Goal: Task Accomplishment & Management: Manage account settings

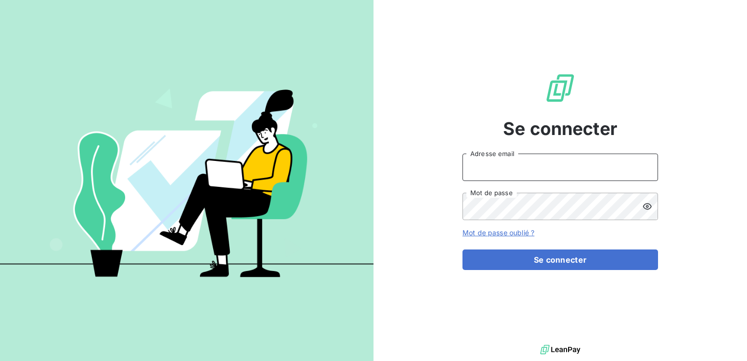
click at [575, 166] on input "Adresse email" at bounding box center [561, 167] width 196 height 27
type input "[EMAIL_ADDRESS][DOMAIN_NAME]"
click at [463, 249] on button "Se connecter" at bounding box center [561, 259] width 196 height 21
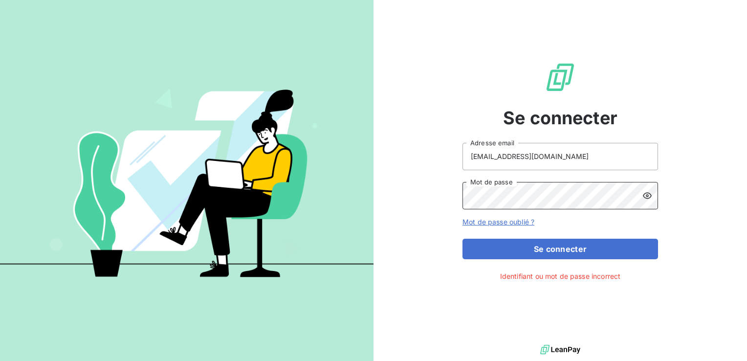
click at [463, 239] on button "Se connecter" at bounding box center [561, 249] width 196 height 21
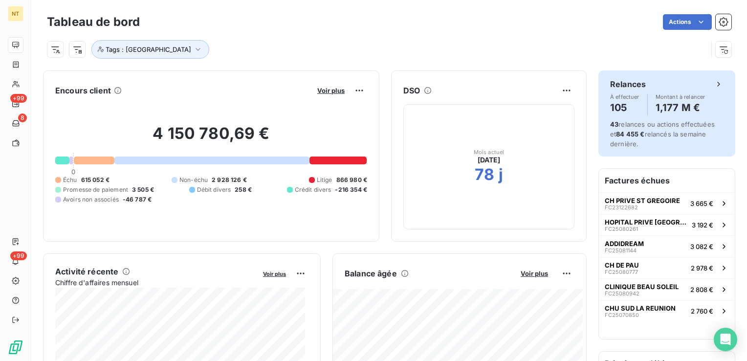
click at [624, 113] on h4 "105" at bounding box center [624, 108] width 29 height 16
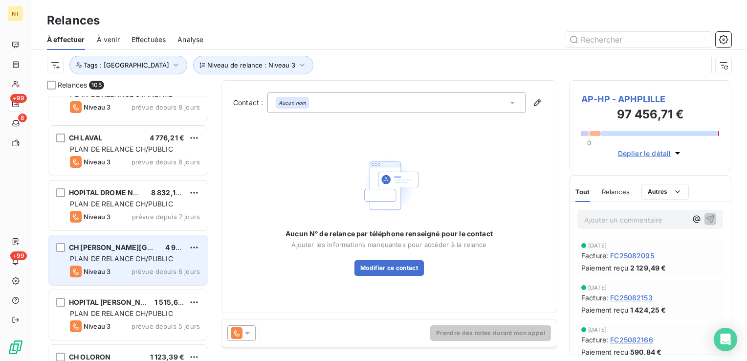
scroll to position [5485, 0]
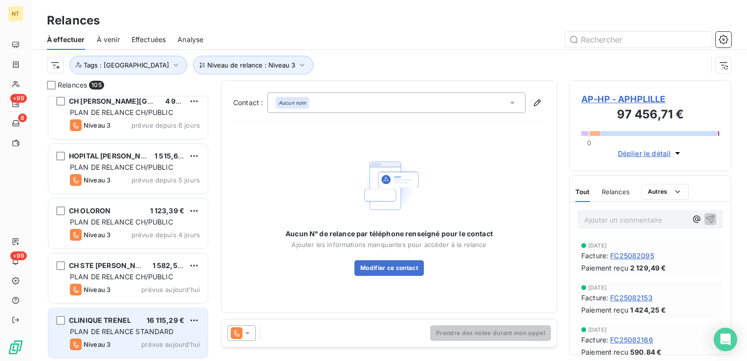
click at [151, 336] on div "CLINIQUE TRENEL 16 115,29 € PLAN DE RELANCE STANDARD Niveau 3 prévue [DATE]" at bounding box center [127, 333] width 159 height 50
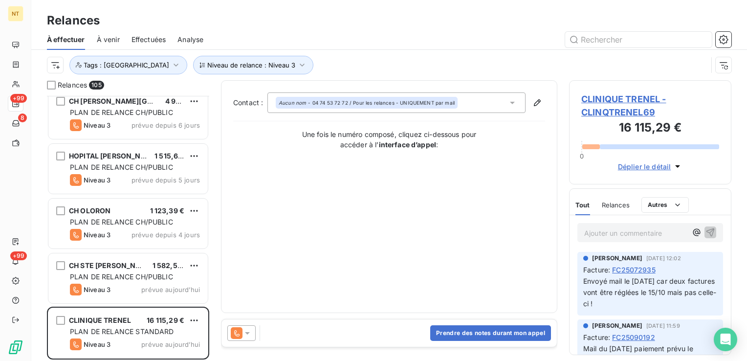
click at [615, 206] on span "Relances" at bounding box center [616, 205] width 28 height 8
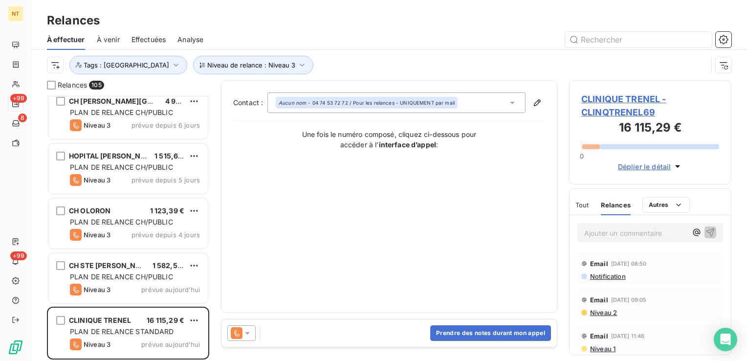
click at [583, 208] on div "Tout" at bounding box center [583, 205] width 14 height 21
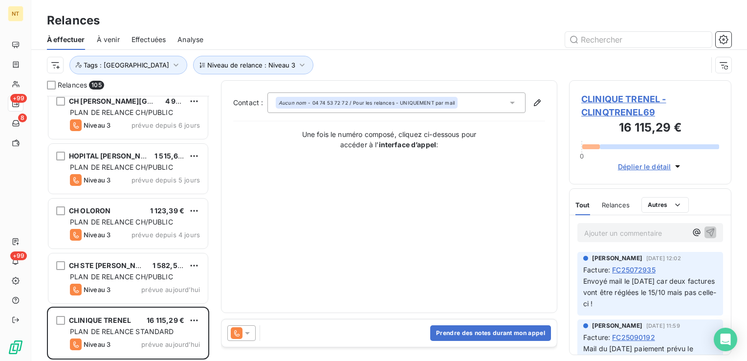
click at [593, 149] on div at bounding box center [591, 146] width 18 height 5
click at [512, 102] on icon at bounding box center [512, 103] width 5 height 2
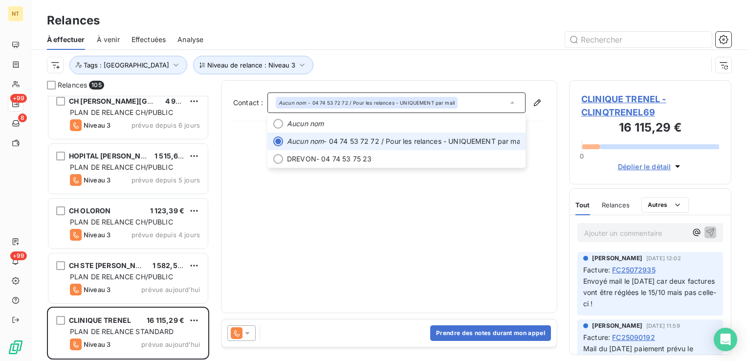
click at [512, 100] on icon at bounding box center [513, 103] width 10 height 10
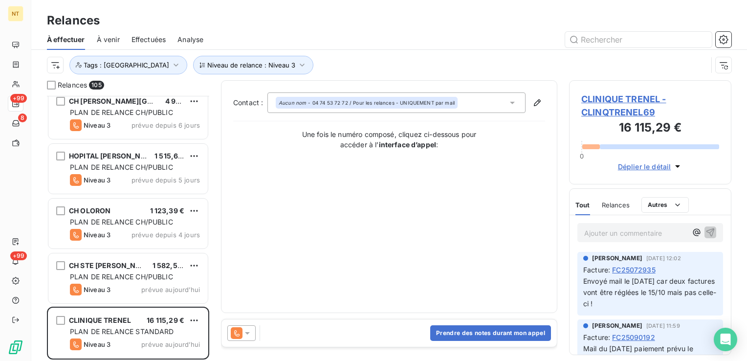
click at [512, 101] on icon at bounding box center [513, 103] width 10 height 10
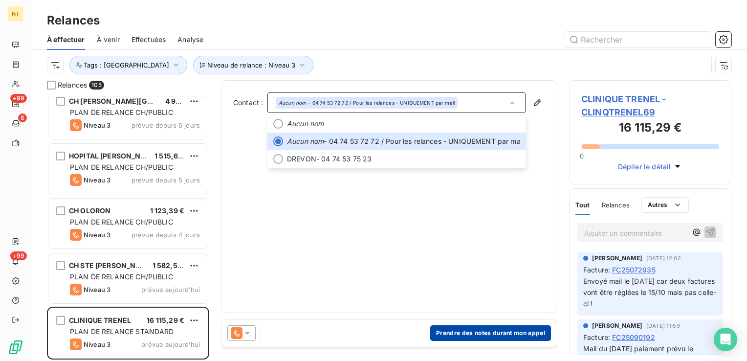
click at [514, 334] on button "Prendre des notes durant mon appel" at bounding box center [490, 333] width 121 height 16
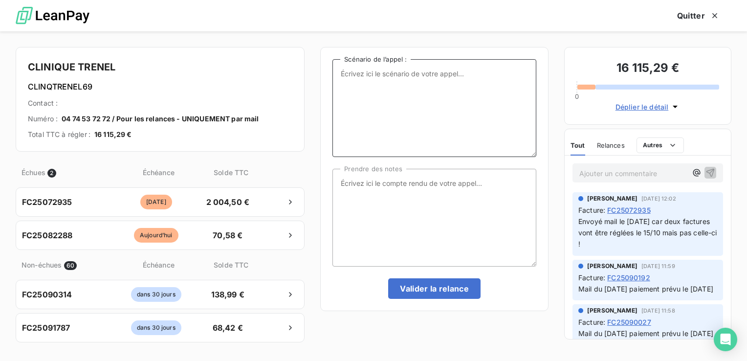
click at [431, 91] on textarea "Scénario de l’appel :" at bounding box center [434, 108] width 204 height 98
click at [617, 143] on span "Relances" at bounding box center [611, 145] width 28 height 8
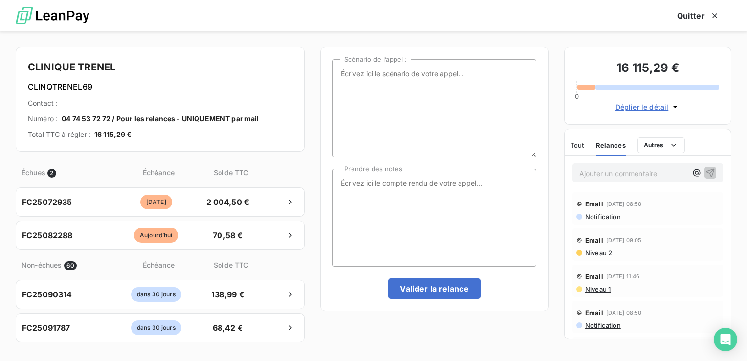
click at [581, 146] on span "Tout" at bounding box center [578, 145] width 14 height 8
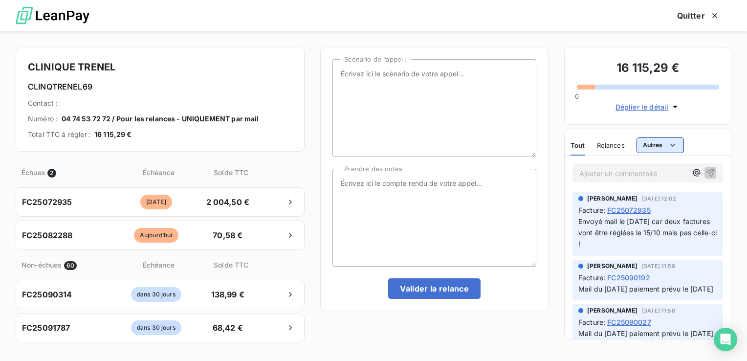
click at [651, 151] on html "NT +99 8 +99 Relances À effectuer À venir Effectuées Analyse Niveau de relance …" at bounding box center [373, 180] width 747 height 361
click at [655, 168] on div "Commentaires" at bounding box center [669, 166] width 59 height 16
click at [656, 188] on div "Portail client" at bounding box center [670, 184] width 62 height 16
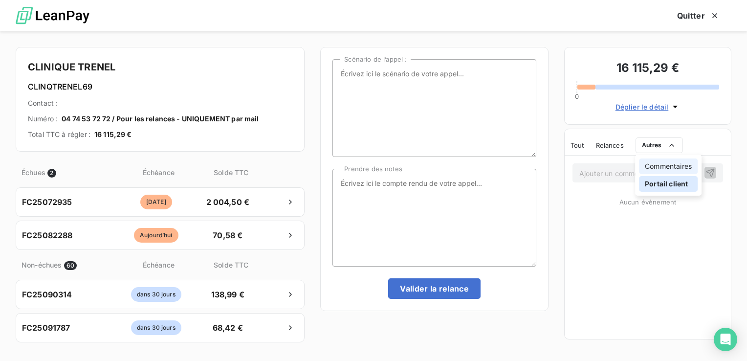
click at [649, 163] on div "Commentaires" at bounding box center [668, 166] width 59 height 16
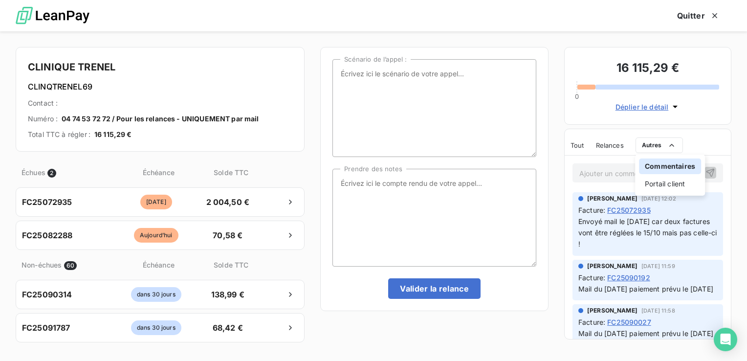
click at [595, 142] on html "NT +99 8 +99 Relances À effectuer À venir Effectuées Analyse Niveau de relance …" at bounding box center [373, 180] width 747 height 361
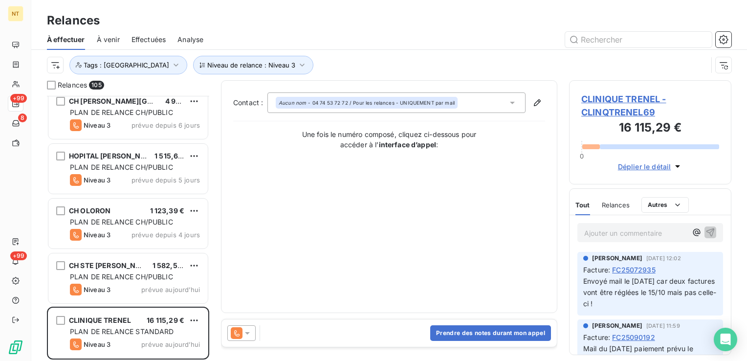
drag, startPoint x: 602, startPoint y: 114, endPoint x: 598, endPoint y: 93, distance: 21.0
click at [598, 93] on span "CLINIQUE TRENEL - CLINQTRENEL69" at bounding box center [650, 105] width 138 height 26
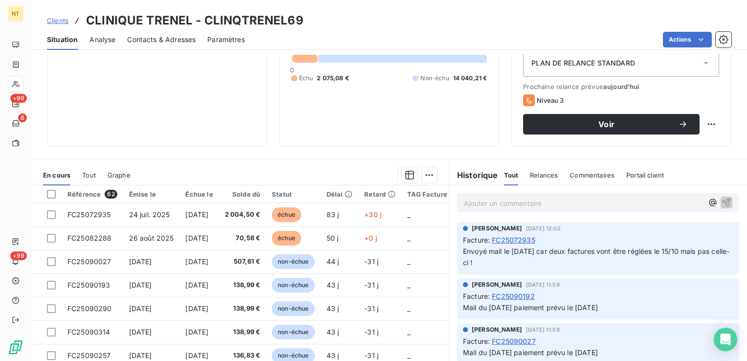
scroll to position [142, 0]
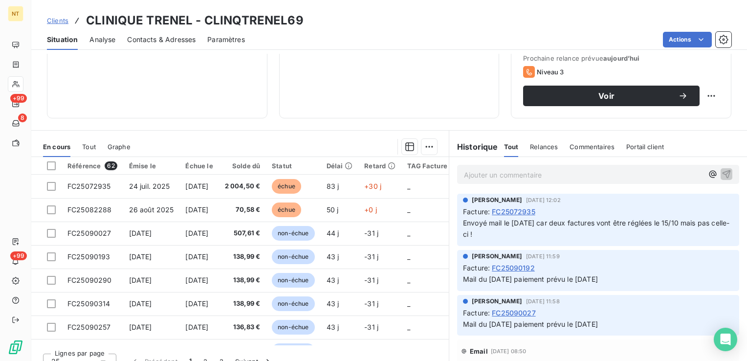
click at [293, 166] on div "Statut" at bounding box center [293, 166] width 43 height 8
click at [294, 164] on div "Statut" at bounding box center [293, 166] width 43 height 8
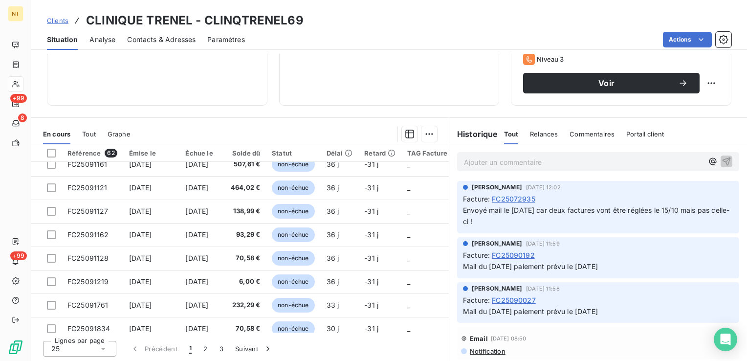
scroll to position [420, 0]
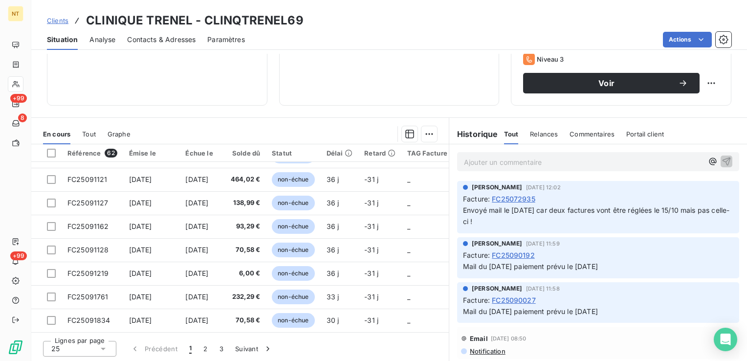
click at [102, 352] on icon at bounding box center [103, 349] width 10 height 10
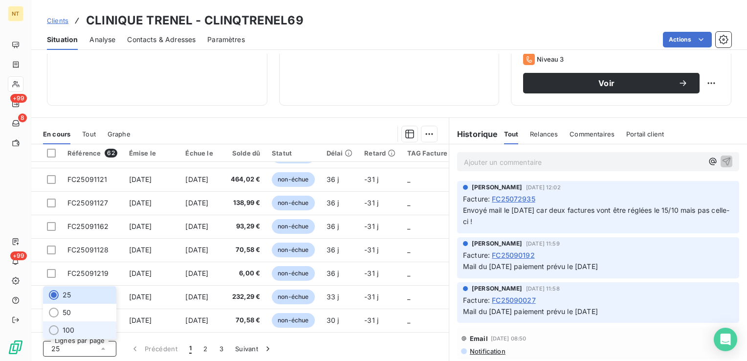
click at [75, 334] on li "100" at bounding box center [79, 330] width 73 height 18
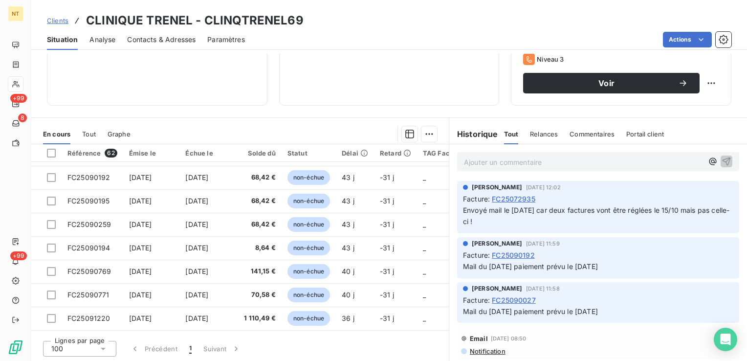
scroll to position [0, 0]
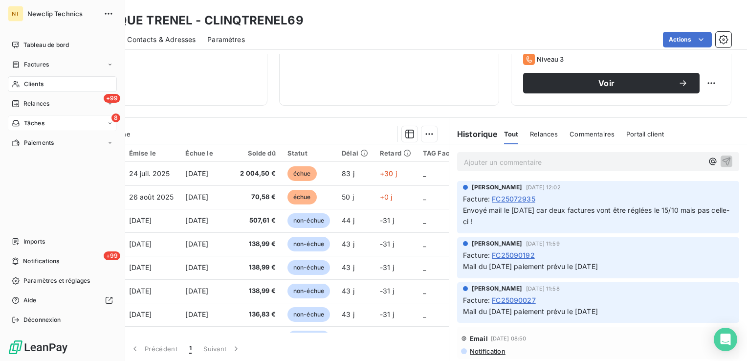
click at [33, 122] on span "Tâches" at bounding box center [34, 123] width 21 height 9
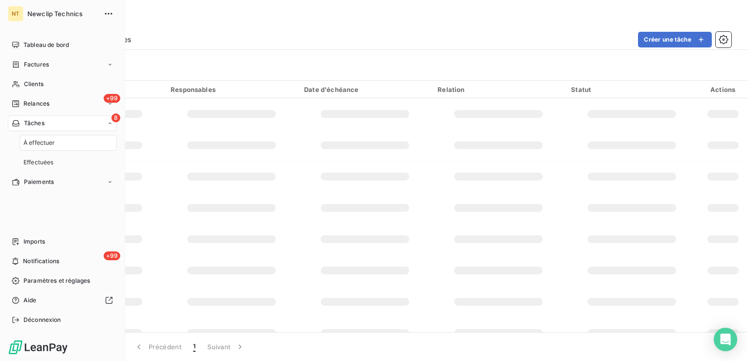
click at [33, 122] on span "Tâches" at bounding box center [34, 123] width 21 height 9
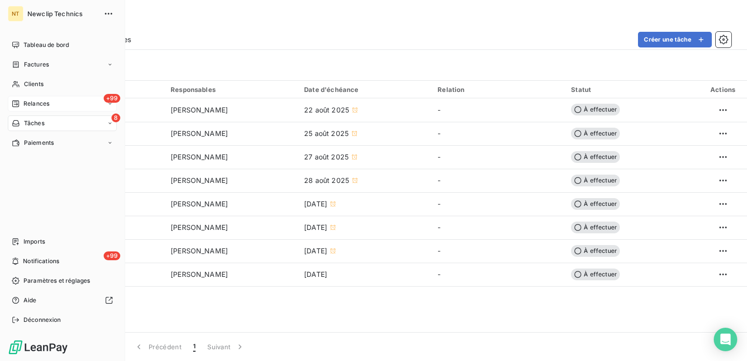
click at [31, 103] on span "Relances" at bounding box center [36, 103] width 26 height 9
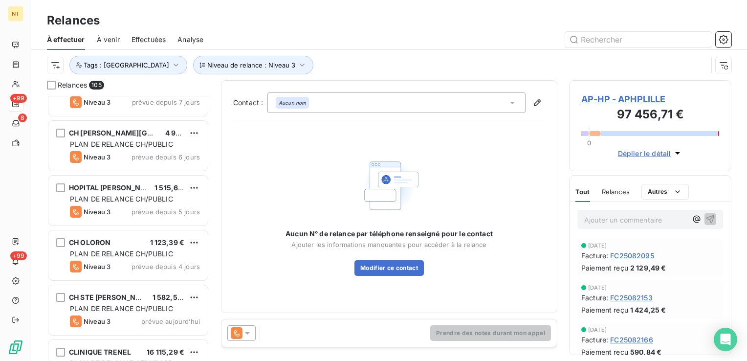
scroll to position [5485, 0]
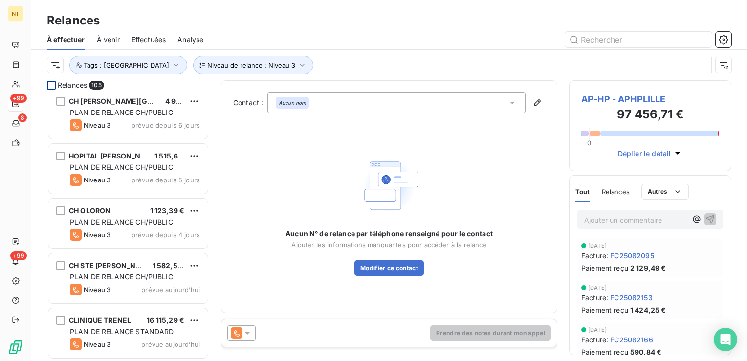
click at [49, 85] on div at bounding box center [51, 85] width 9 height 9
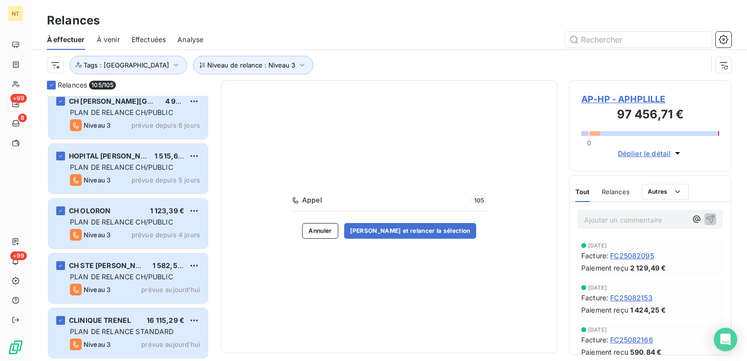
drag, startPoint x: 49, startPoint y: 85, endPoint x: 59, endPoint y: 79, distance: 11.7
click at [59, 79] on div "Niveau de relance : Niveau 3 Tags : [GEOGRAPHIC_DATA]" at bounding box center [389, 65] width 685 height 30
click at [52, 83] on icon at bounding box center [51, 85] width 6 height 6
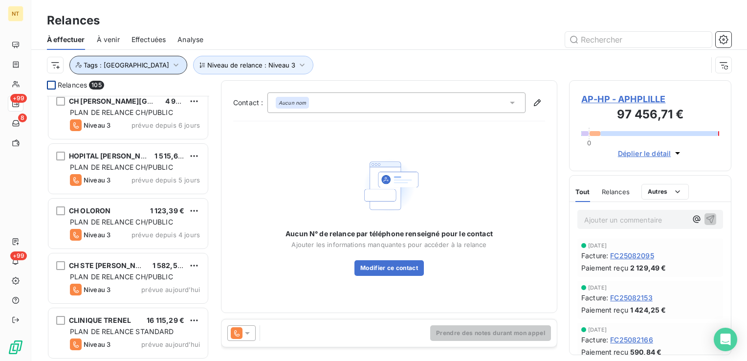
click at [171, 63] on icon "button" at bounding box center [176, 65] width 10 height 10
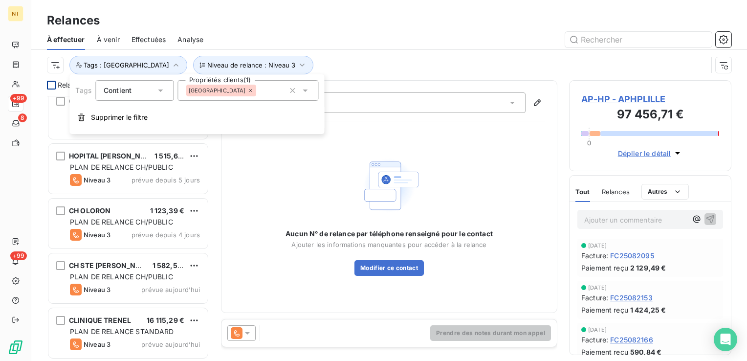
click at [165, 94] on div "Contient" at bounding box center [134, 90] width 78 height 21
click at [308, 91] on icon at bounding box center [305, 91] width 10 height 10
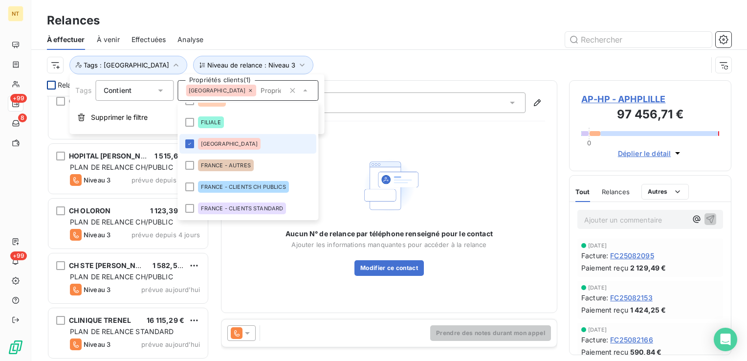
scroll to position [14, 0]
click at [310, 93] on div "[GEOGRAPHIC_DATA]" at bounding box center [247, 90] width 141 height 21
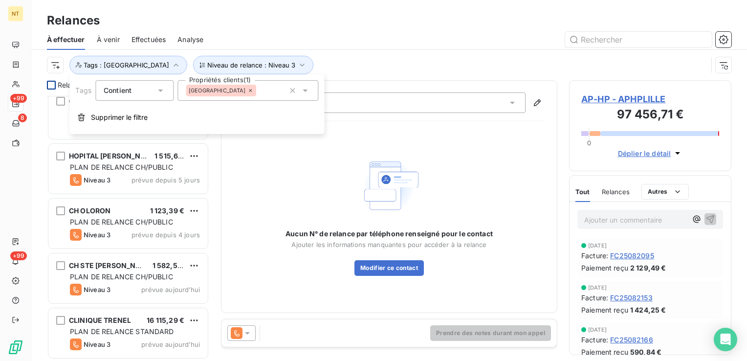
click at [352, 52] on div "Niveau de relance : Niveau 3 Tags : [GEOGRAPHIC_DATA]" at bounding box center [389, 65] width 685 height 30
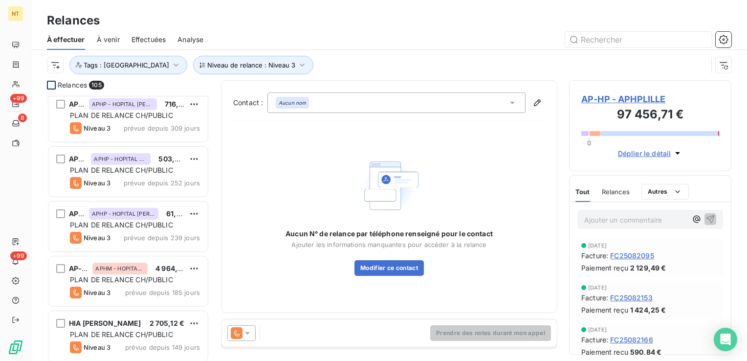
scroll to position [0, 0]
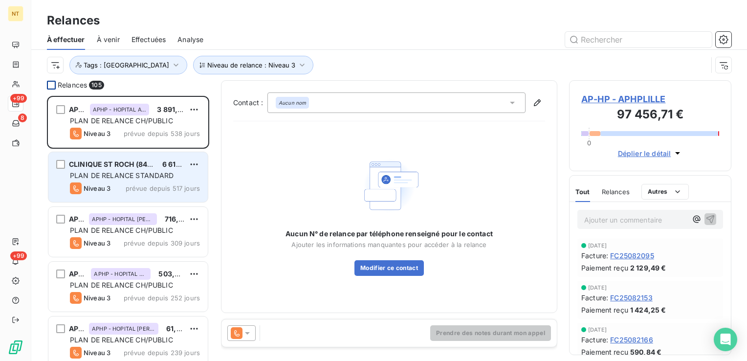
click at [155, 177] on span "PLAN DE RELANCE STANDARD" at bounding box center [122, 175] width 104 height 8
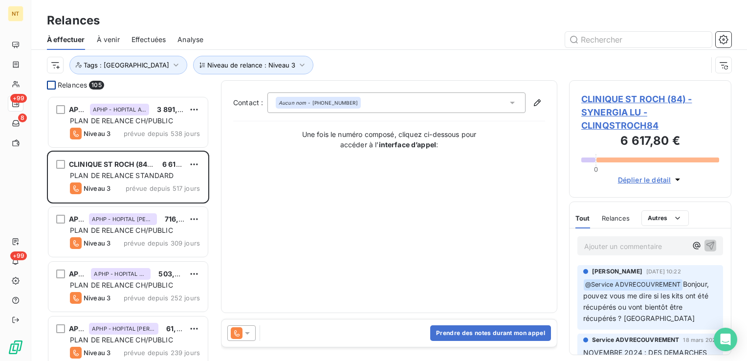
click at [628, 116] on span "CLINIQUE ST ROCH (84) - SYNERGIA LU - CLINQSTROCH84" at bounding box center [650, 112] width 138 height 40
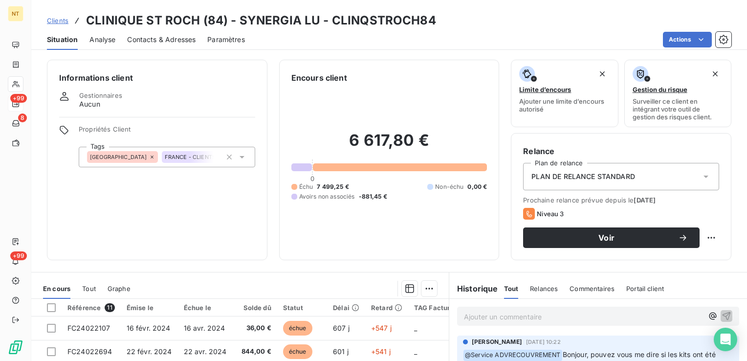
click at [160, 41] on span "Contacts & Adresses" at bounding box center [161, 40] width 68 height 10
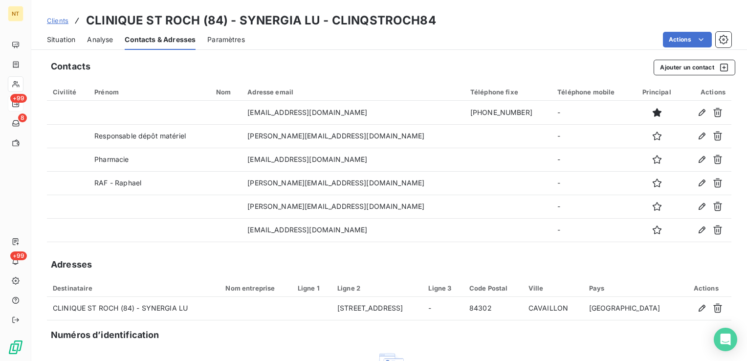
click at [55, 39] on span "Situation" at bounding box center [61, 40] width 28 height 10
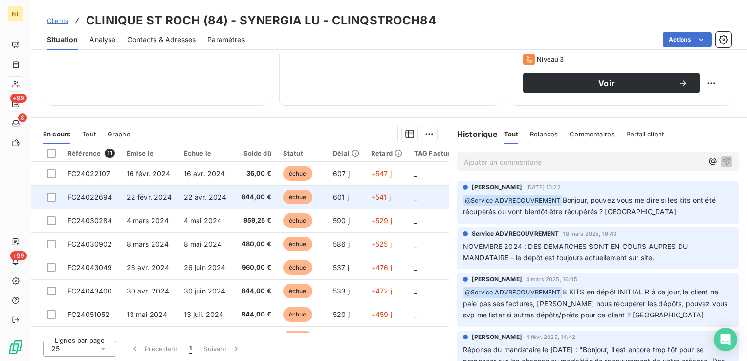
scroll to position [149, 0]
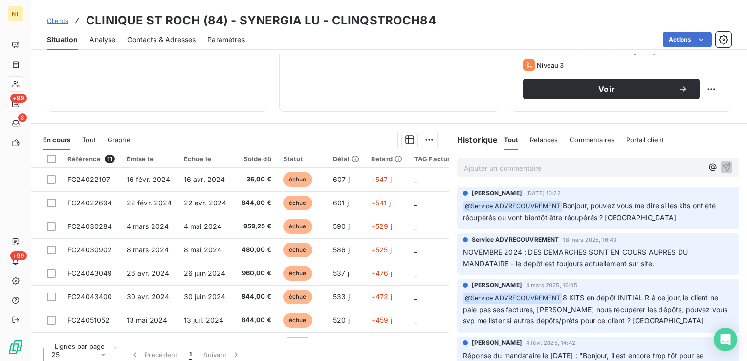
click at [542, 141] on span "Relances" at bounding box center [544, 140] width 28 height 8
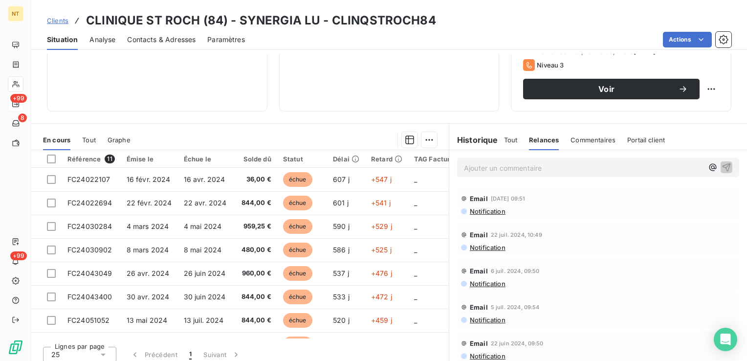
click at [512, 138] on span "Tout" at bounding box center [511, 140] width 14 height 8
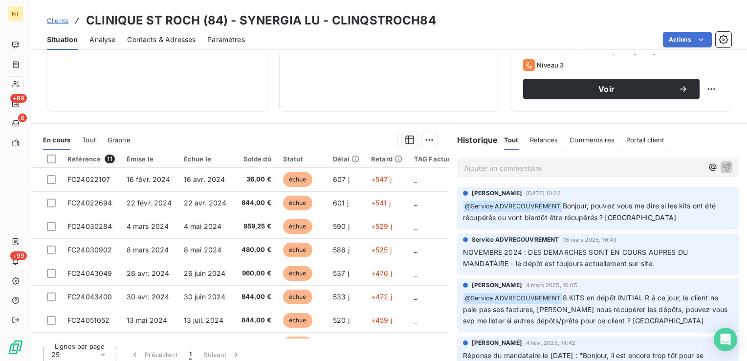
click at [589, 138] on span "Commentaires" at bounding box center [592, 140] width 45 height 8
click at [631, 136] on span "Portail client" at bounding box center [647, 140] width 38 height 8
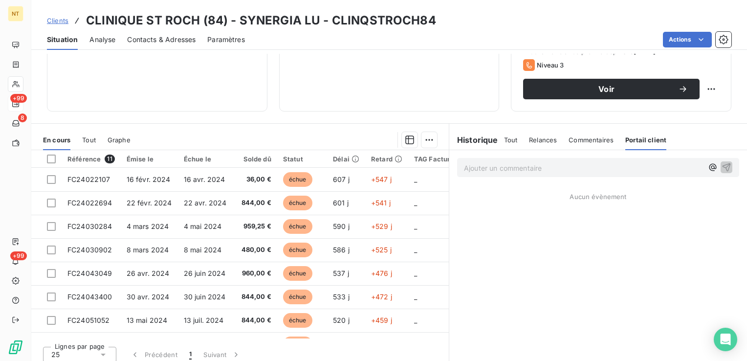
click at [509, 142] on span "Tout" at bounding box center [511, 140] width 14 height 8
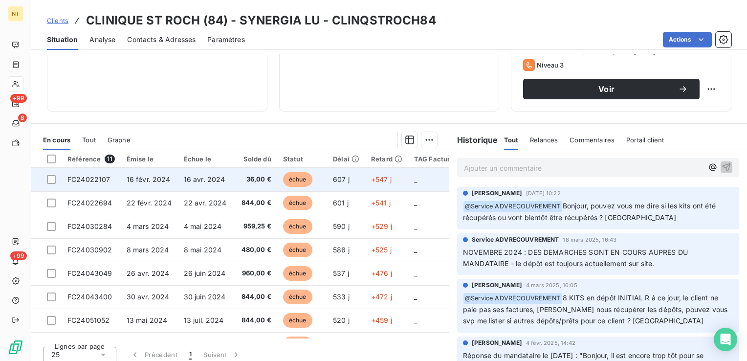
click at [329, 178] on td "607 j" at bounding box center [346, 179] width 38 height 23
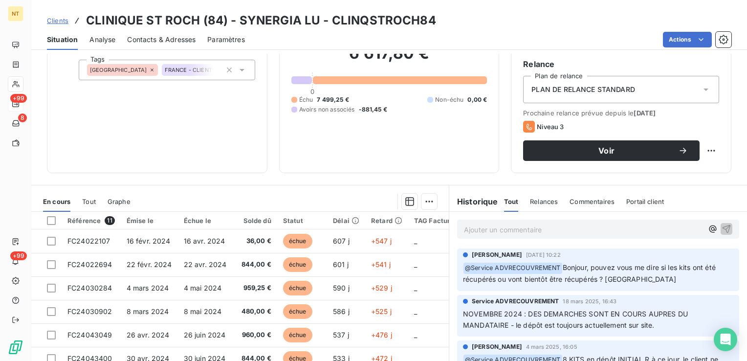
scroll to position [90, 0]
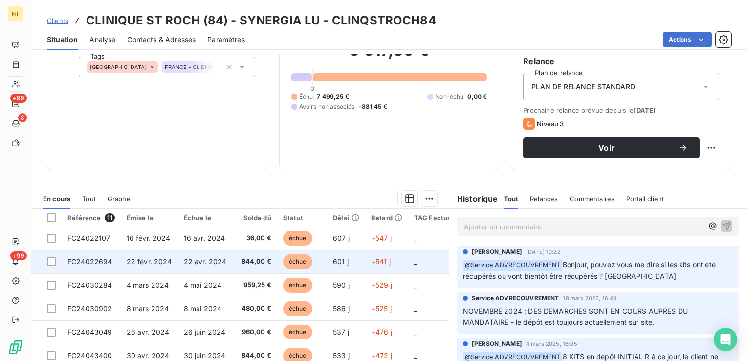
click at [245, 261] on span "844,00 €" at bounding box center [256, 262] width 30 height 10
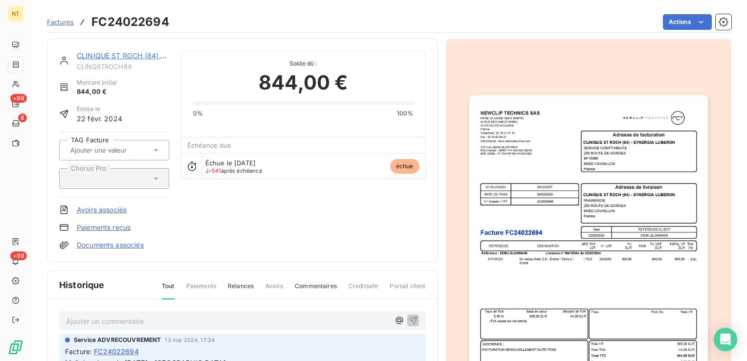
scroll to position [151, 0]
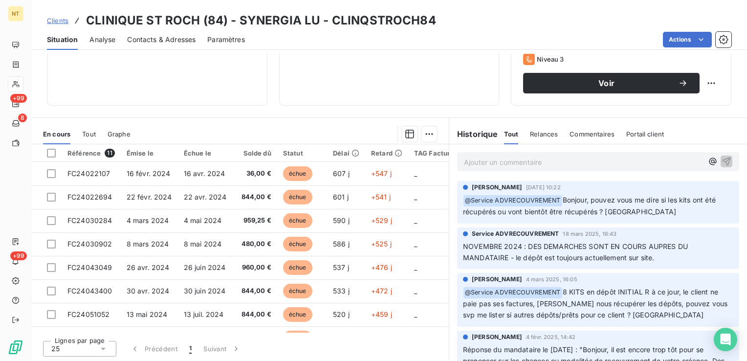
scroll to position [91, 0]
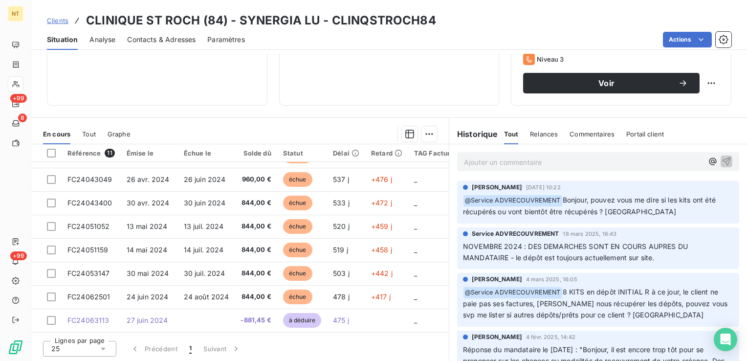
click at [97, 347] on div "25" at bounding box center [79, 349] width 73 height 16
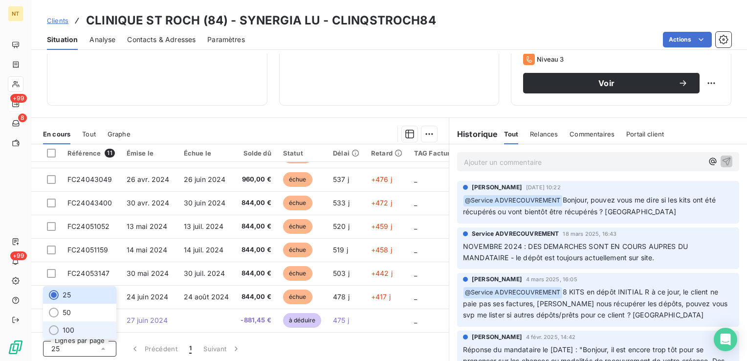
click at [82, 326] on li "100" at bounding box center [79, 330] width 73 height 18
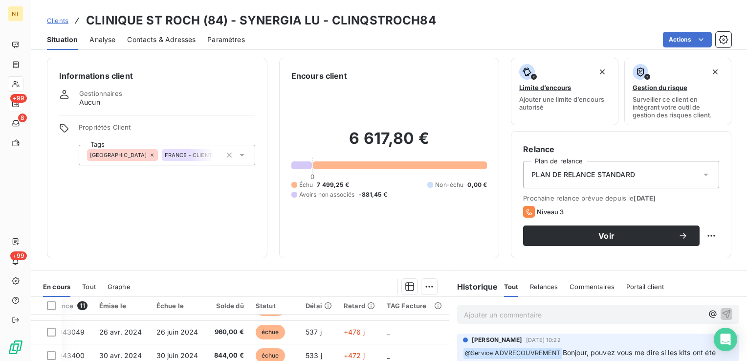
scroll to position [0, 0]
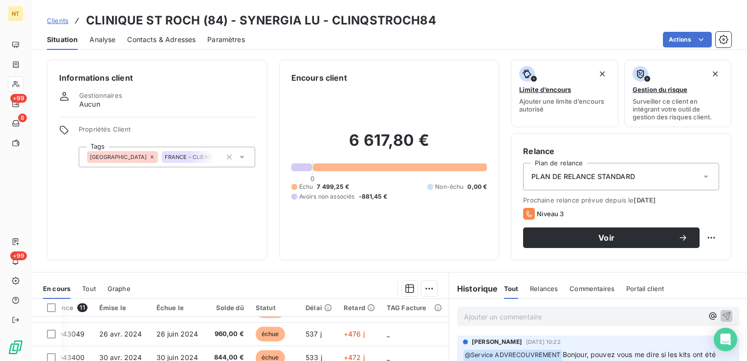
click at [62, 23] on span "Clients" at bounding box center [58, 21] width 22 height 8
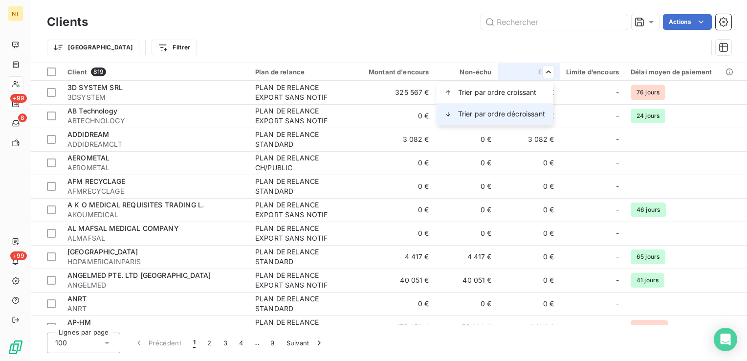
click at [527, 114] on span "Trier par ordre décroissant" at bounding box center [501, 114] width 87 height 10
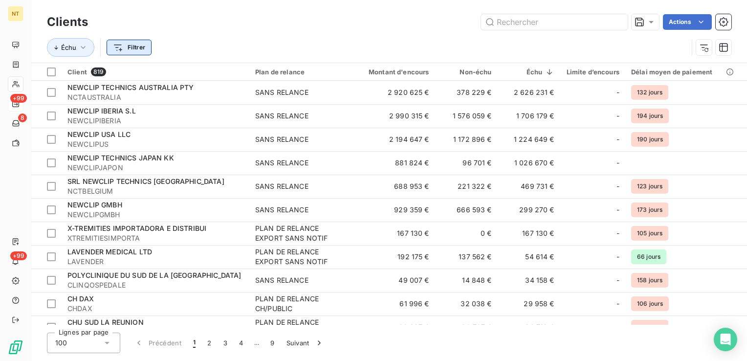
click at [109, 44] on html "NT +99 8 +99 Clients Actions Échu Filtrer Client 819 Plan de relance Montant d'…" at bounding box center [373, 180] width 747 height 361
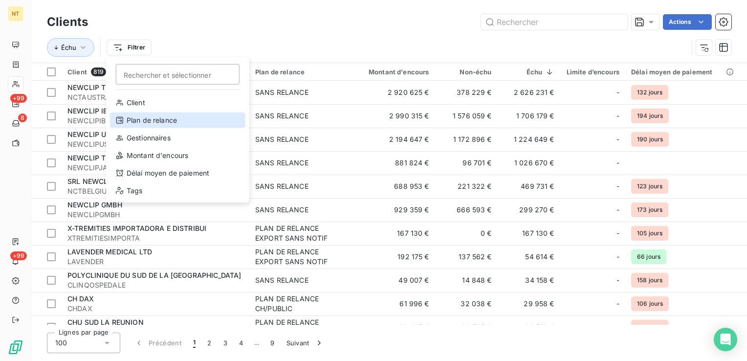
click at [156, 118] on div "Plan de relance" at bounding box center [177, 120] width 135 height 16
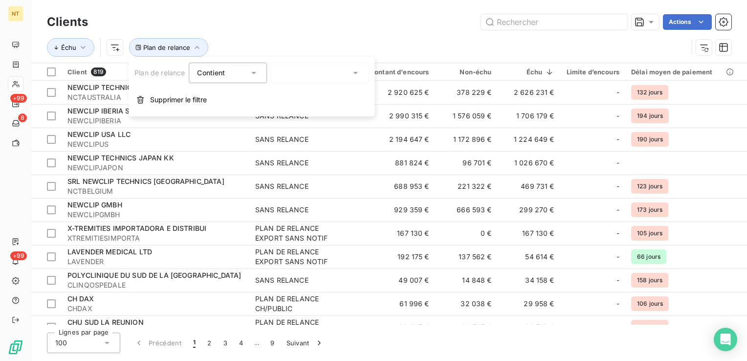
click at [242, 75] on div "Contient" at bounding box center [223, 73] width 52 height 14
click at [307, 71] on div at bounding box center [320, 73] width 98 height 21
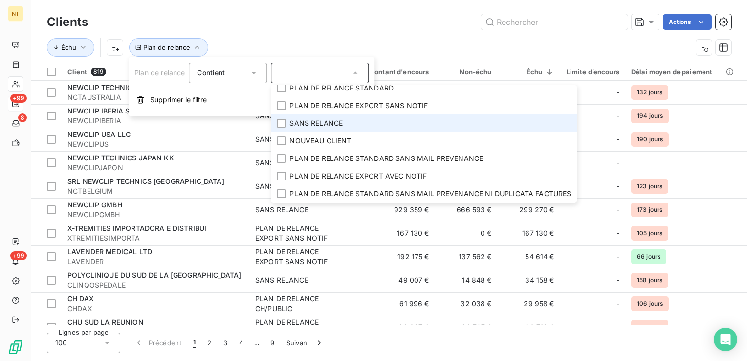
scroll to position [31, 0]
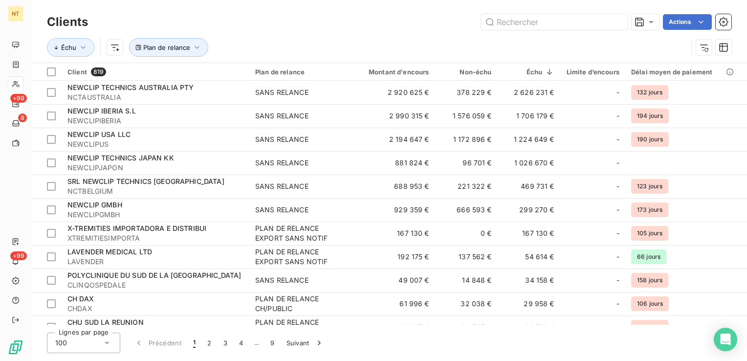
click at [237, 40] on div "Échu Plan de relance" at bounding box center [367, 47] width 641 height 19
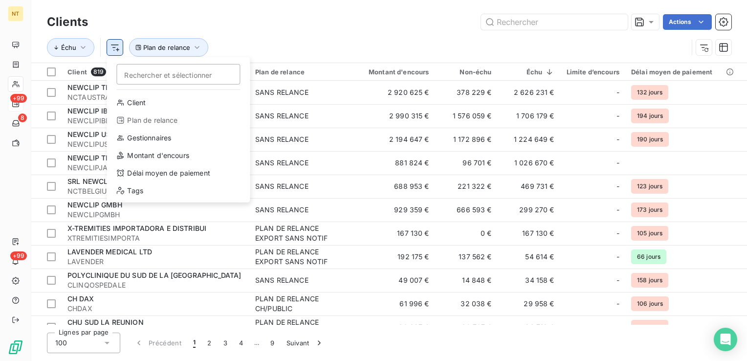
click at [111, 52] on html "NT +99 8 +99 Clients Actions Échu Rechercher et sélectionner Client Plan de rel…" at bounding box center [373, 180] width 747 height 361
click at [173, 188] on div "Tags" at bounding box center [178, 191] width 135 height 16
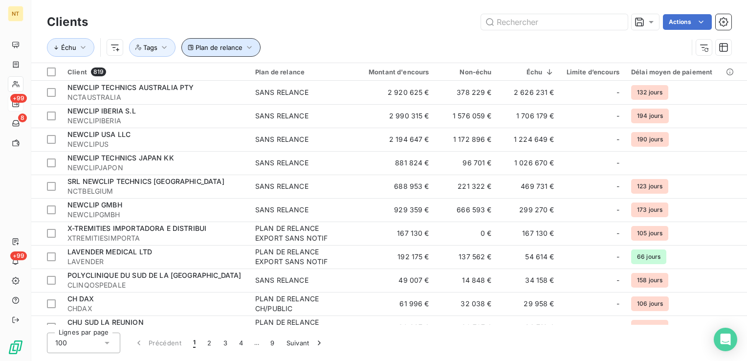
click at [223, 46] on span "Plan de relance" at bounding box center [219, 48] width 47 height 8
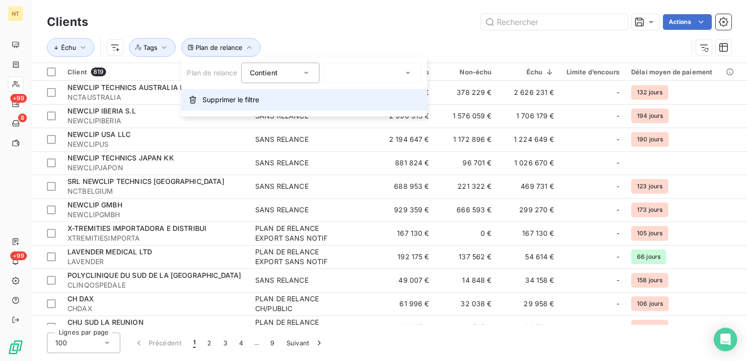
click at [227, 107] on button "Supprimer le filtre" at bounding box center [304, 100] width 246 height 22
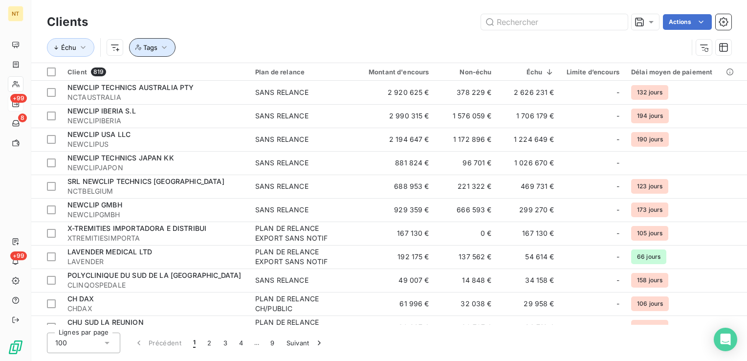
click at [160, 50] on icon "button" at bounding box center [164, 48] width 10 height 10
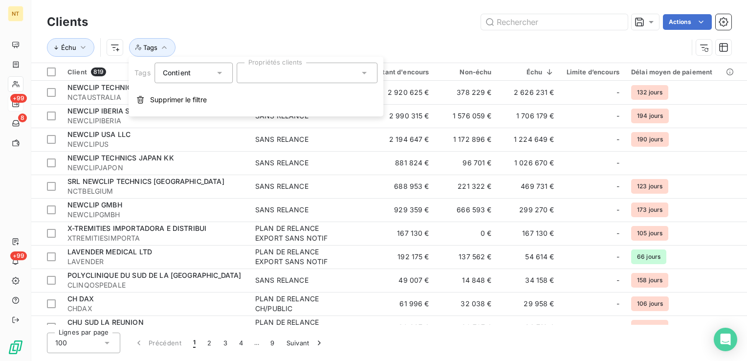
click at [209, 77] on div "Contient is" at bounding box center [189, 73] width 52 height 14
click at [209, 77] on div "Contient" at bounding box center [189, 73] width 52 height 14
click at [282, 80] on div at bounding box center [307, 73] width 141 height 21
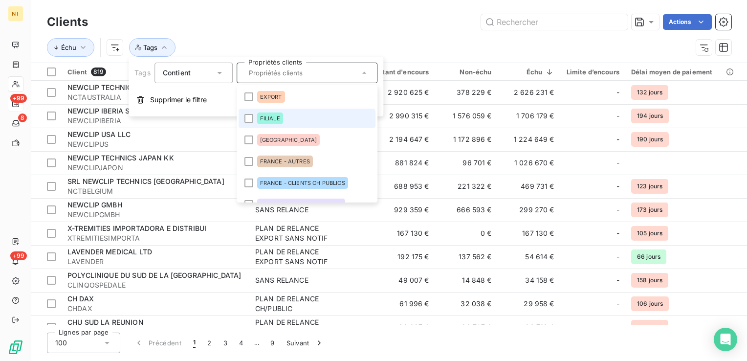
scroll to position [41, 0]
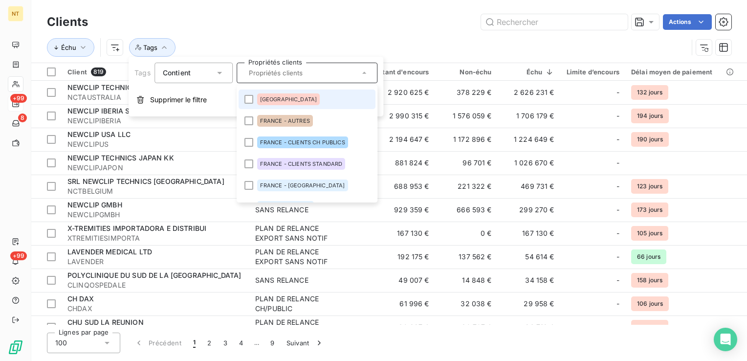
click at [262, 102] on span "[GEOGRAPHIC_DATA]" at bounding box center [288, 99] width 57 height 6
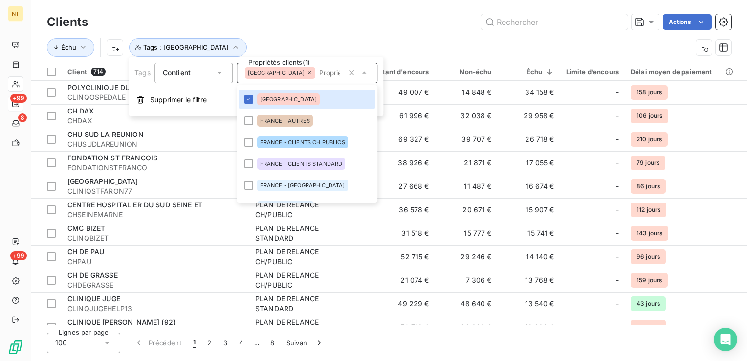
click at [325, 26] on div "Actions" at bounding box center [416, 22] width 632 height 16
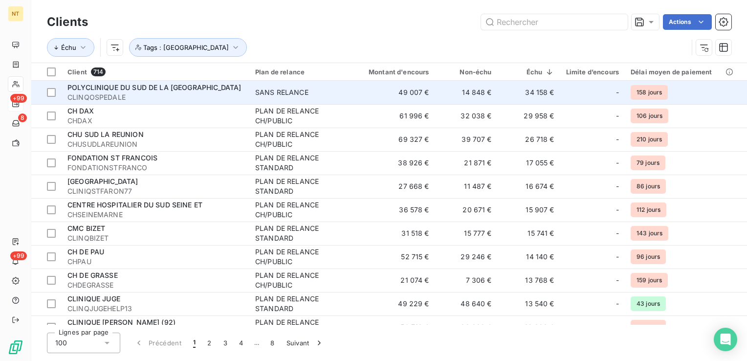
drag, startPoint x: 359, startPoint y: 100, endPoint x: 315, endPoint y: 97, distance: 44.6
click at [315, 97] on span "SANS RELANCE" at bounding box center [300, 93] width 90 height 10
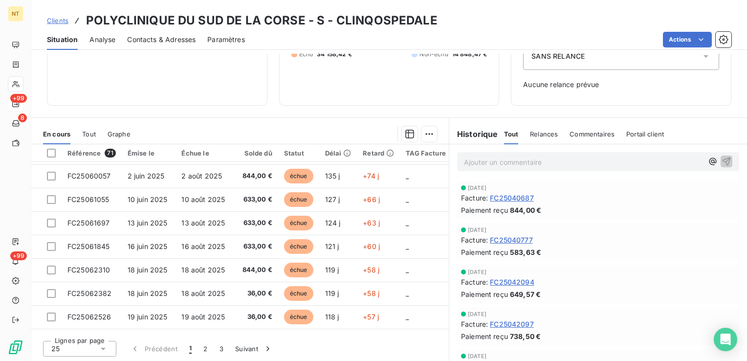
scroll to position [420, 0]
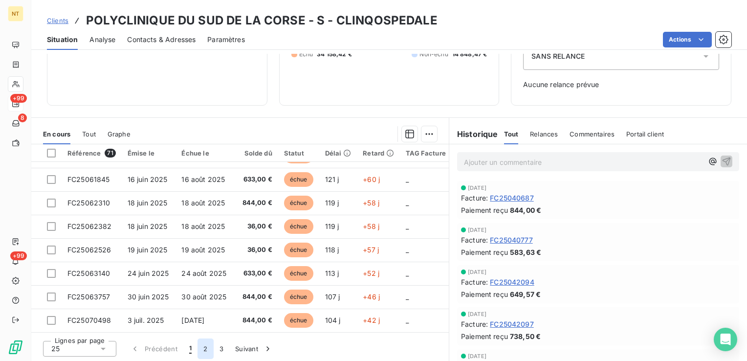
click at [207, 351] on button "2" at bounding box center [206, 348] width 16 height 21
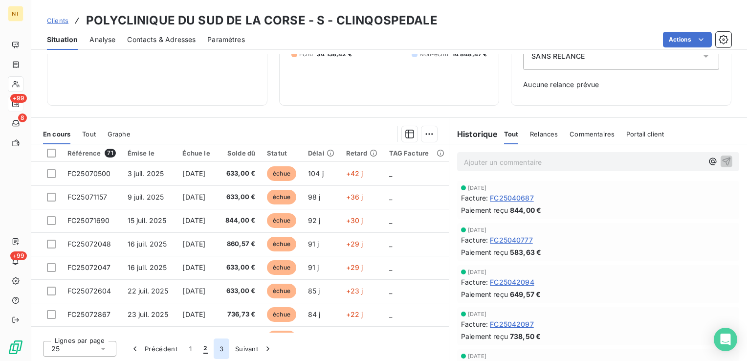
click at [223, 349] on button "3" at bounding box center [222, 348] width 16 height 21
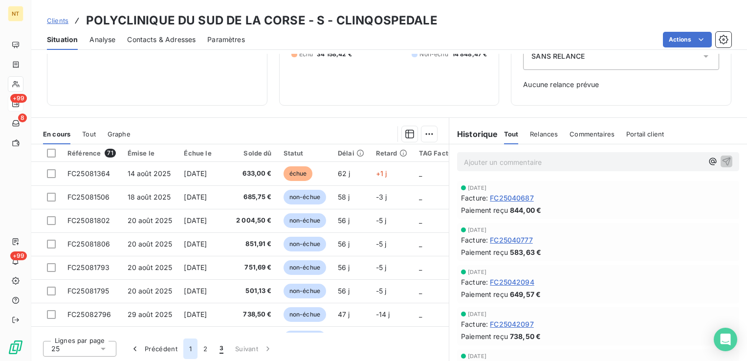
click at [192, 353] on button "1" at bounding box center [190, 348] width 14 height 21
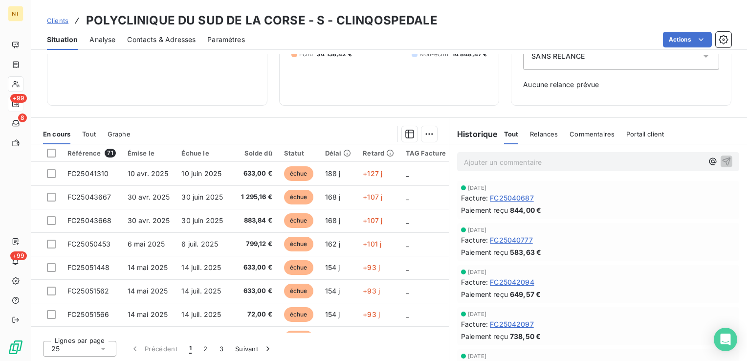
scroll to position [0, 0]
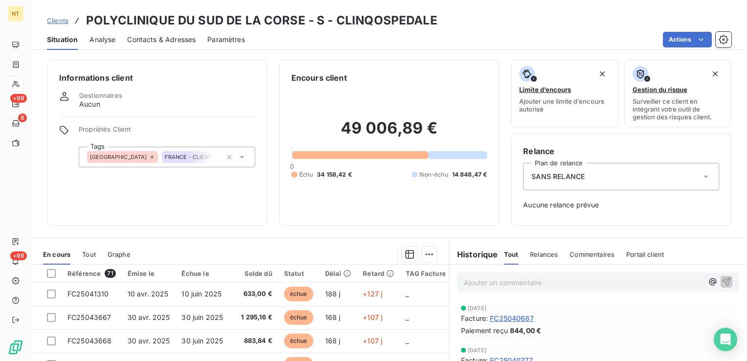
click at [245, 161] on div "FRANCE FRANCE - CLIENTS STANDARD" at bounding box center [167, 157] width 177 height 21
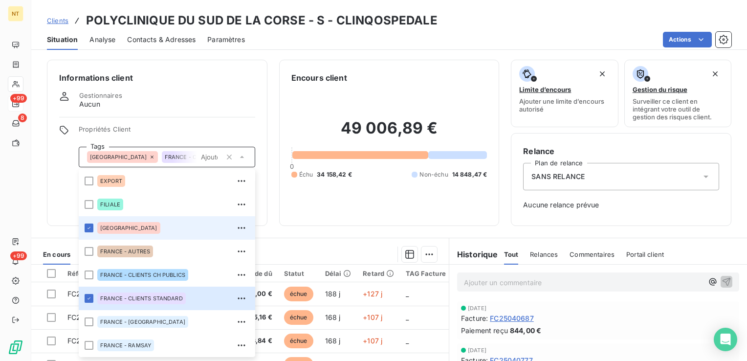
click at [225, 89] on div "Informations client Gestionnaires Aucun Propriétés Client Tags [GEOGRAPHIC_DATA…" at bounding box center [157, 143] width 221 height 166
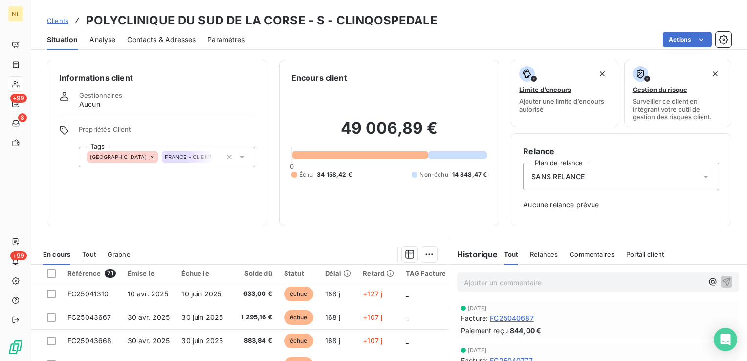
click at [103, 39] on span "Analyse" at bounding box center [102, 40] width 26 height 10
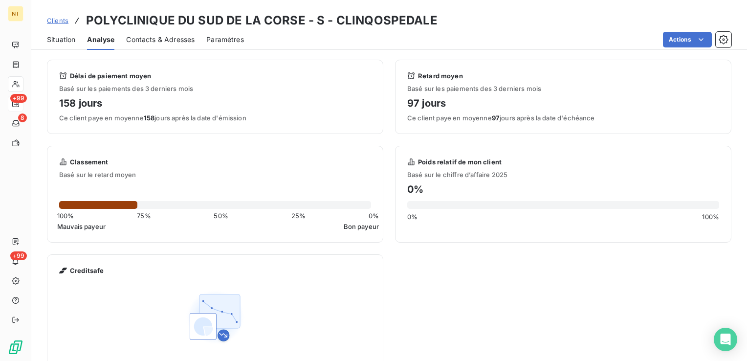
click at [143, 40] on span "Contacts & Adresses" at bounding box center [160, 40] width 68 height 10
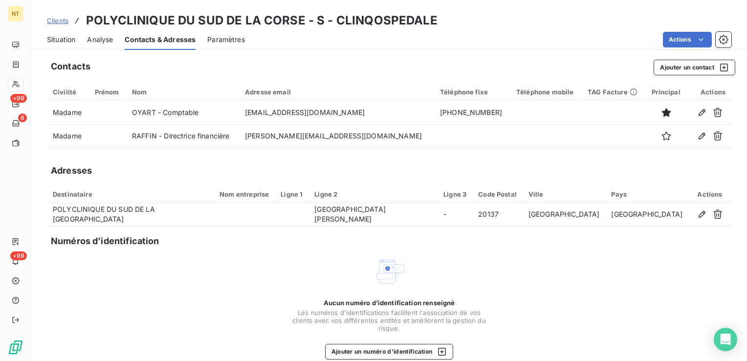
click at [65, 43] on span "Situation" at bounding box center [61, 40] width 28 height 10
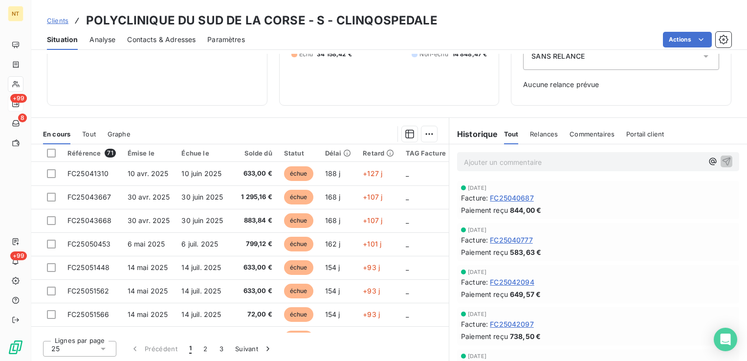
drag, startPoint x: 268, startPoint y: 250, endPoint x: 202, endPoint y: 120, distance: 145.6
click at [202, 120] on section "En cours Tout Graphe Référence 71 Émise le Échue le Solde dû Statut Délai Retar…" at bounding box center [240, 240] width 418 height 244
click at [538, 136] on span "Relances" at bounding box center [544, 134] width 28 height 8
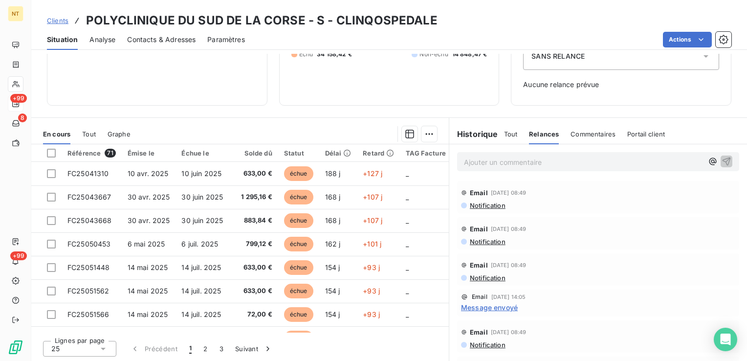
click at [577, 137] on div "Commentaires" at bounding box center [593, 134] width 45 height 21
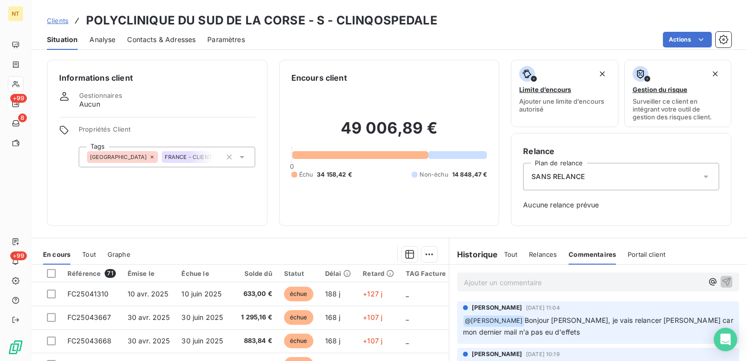
scroll to position [120, 0]
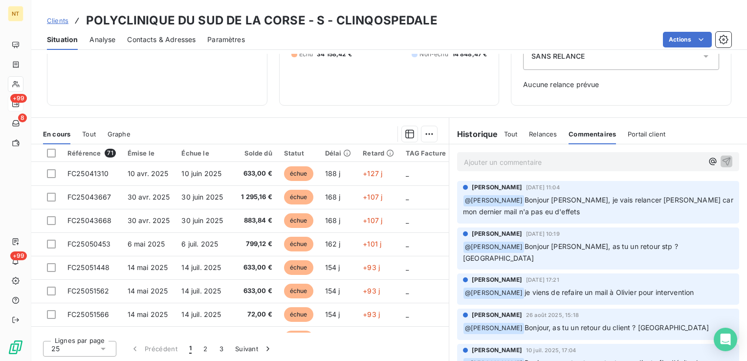
click at [94, 343] on div "25" at bounding box center [79, 349] width 73 height 16
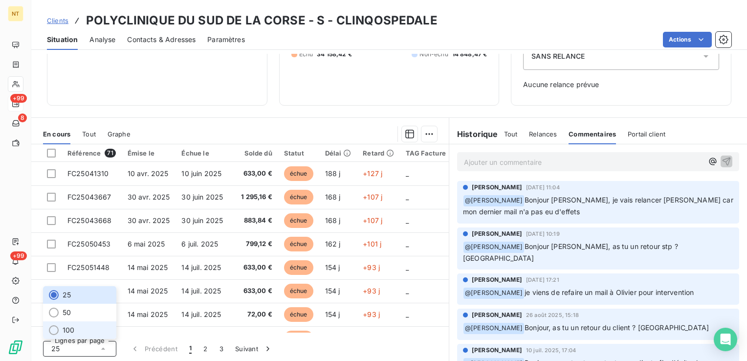
click at [82, 324] on li "100" at bounding box center [79, 330] width 73 height 18
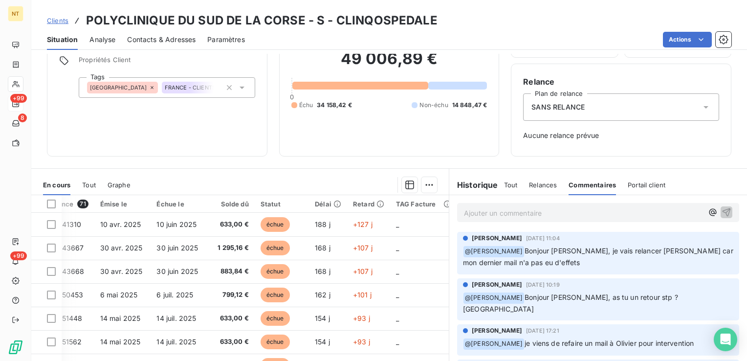
scroll to position [0, 0]
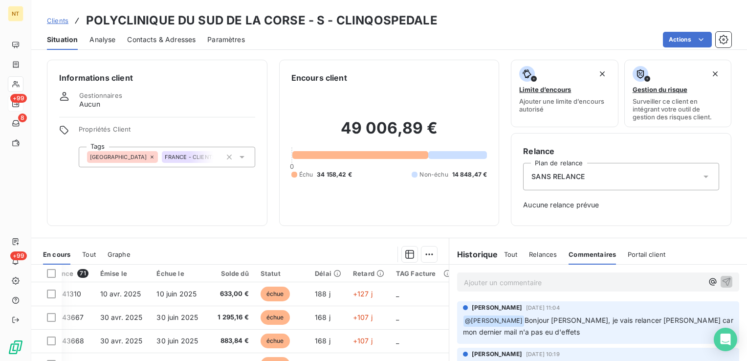
click at [55, 12] on div "Clients POLYCLINIQUE DU SUD DE LA CORSE - S - CLINQOSPEDALE" at bounding box center [242, 21] width 391 height 18
click at [58, 21] on span "Clients" at bounding box center [58, 21] width 22 height 8
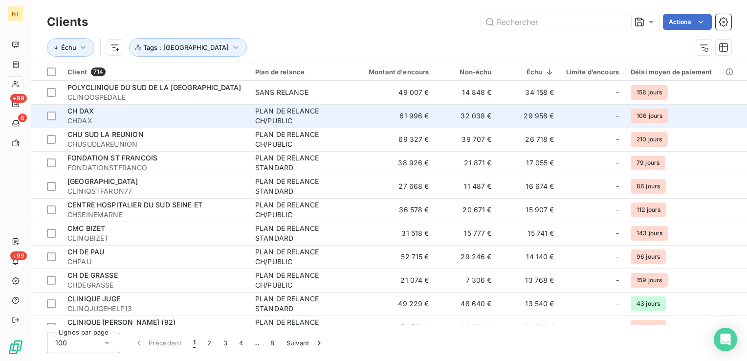
click at [537, 120] on td "29 958 €" at bounding box center [529, 115] width 63 height 23
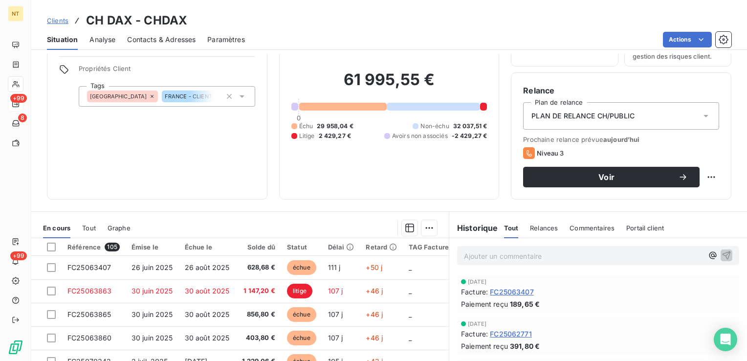
scroll to position [67, 0]
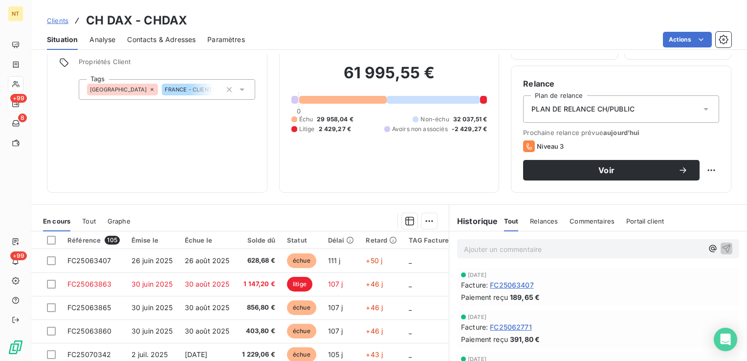
click at [588, 222] on span "Commentaires" at bounding box center [592, 221] width 45 height 8
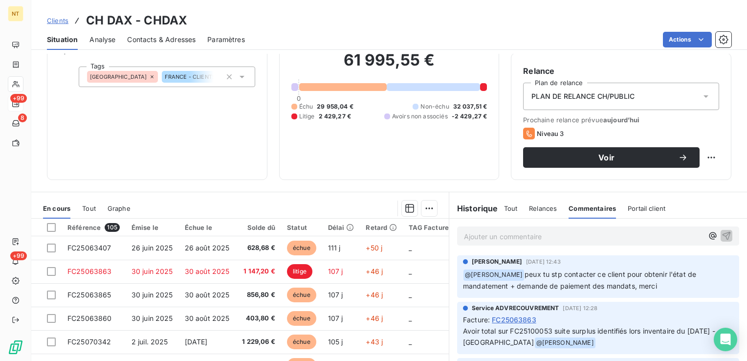
scroll to position [155, 0]
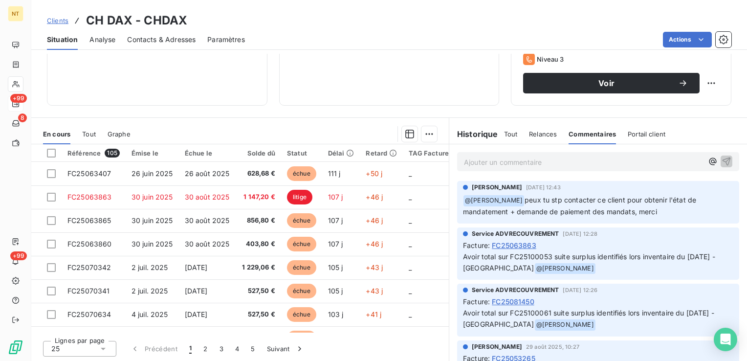
click at [536, 130] on span "Relances" at bounding box center [543, 134] width 28 height 8
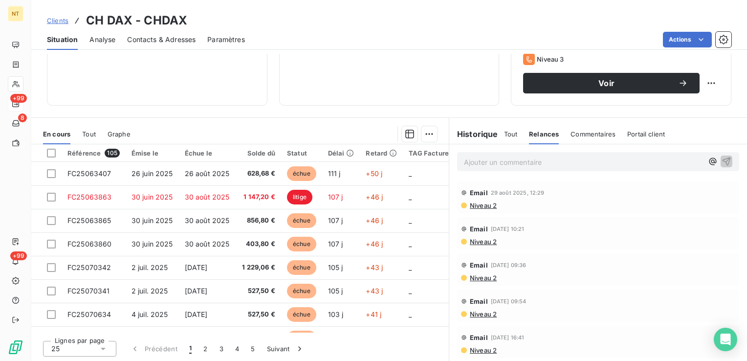
click at [505, 141] on div "Tout" at bounding box center [511, 134] width 14 height 21
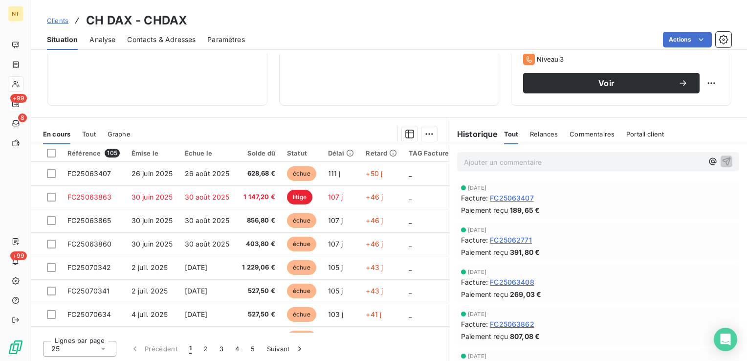
click at [478, 136] on h6 "Historique" at bounding box center [473, 134] width 49 height 12
click at [572, 130] on span "Commentaires" at bounding box center [592, 134] width 45 height 8
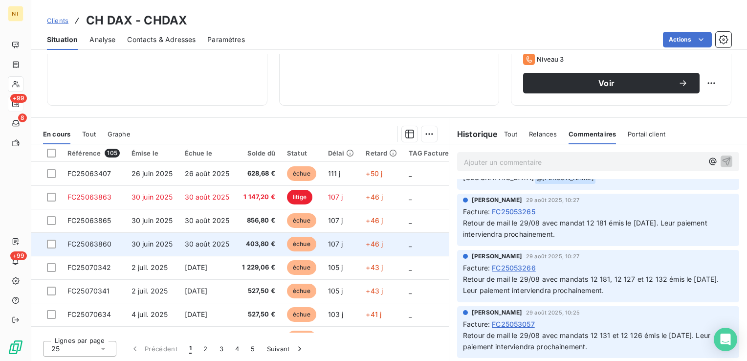
scroll to position [2, 0]
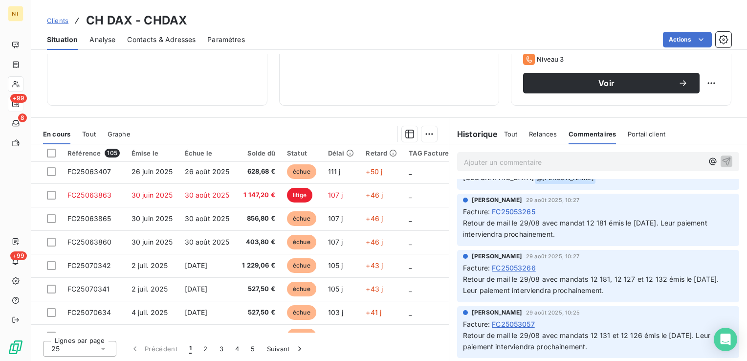
click at [100, 344] on icon at bounding box center [103, 349] width 10 height 10
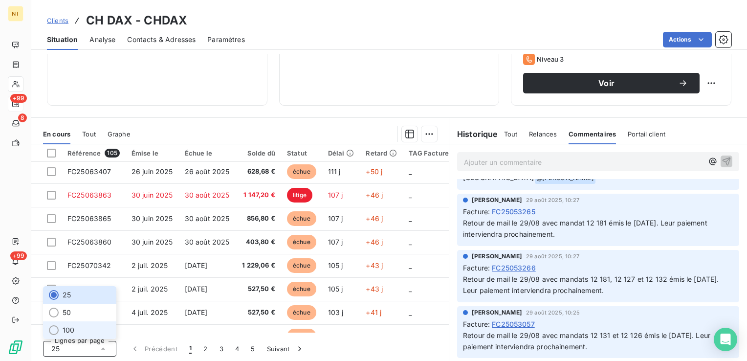
click at [79, 326] on li "100" at bounding box center [79, 330] width 73 height 18
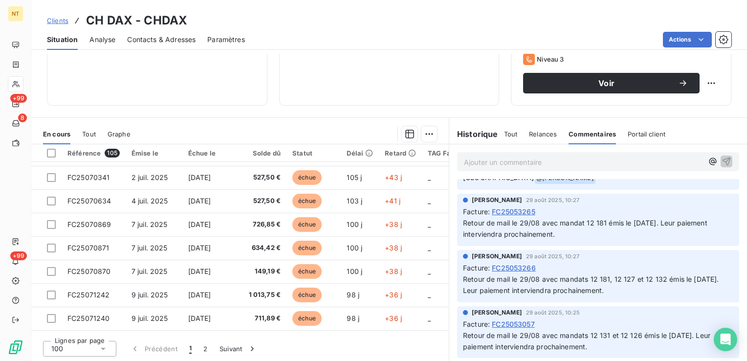
scroll to position [0, 0]
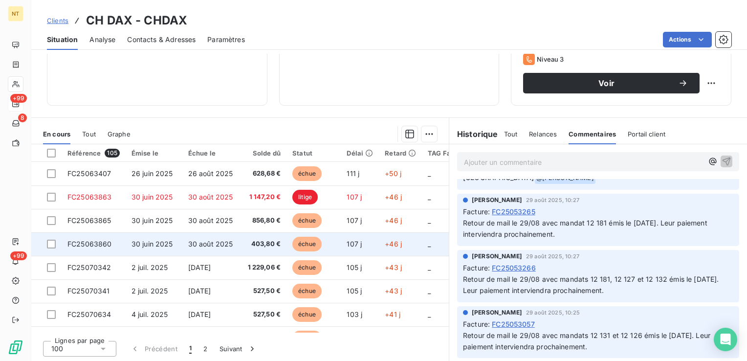
click at [265, 245] on span "403,80 €" at bounding box center [262, 244] width 36 height 10
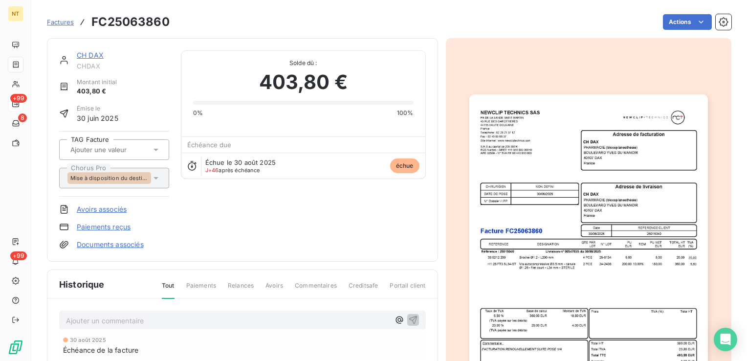
click at [154, 177] on icon at bounding box center [156, 178] width 5 height 2
click at [61, 22] on span "Factures" at bounding box center [60, 22] width 27 height 8
click at [97, 58] on link "CH DAX" at bounding box center [90, 55] width 27 height 8
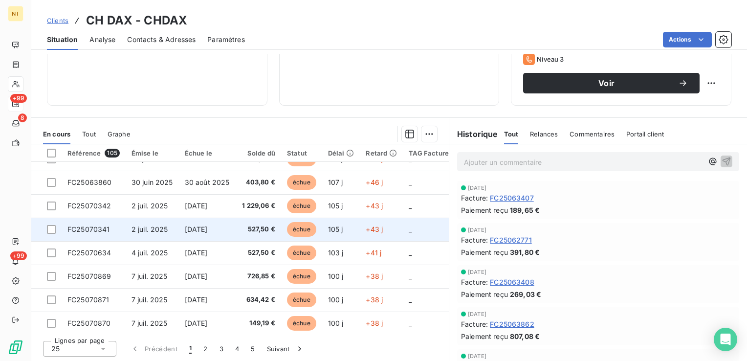
scroll to position [108, 0]
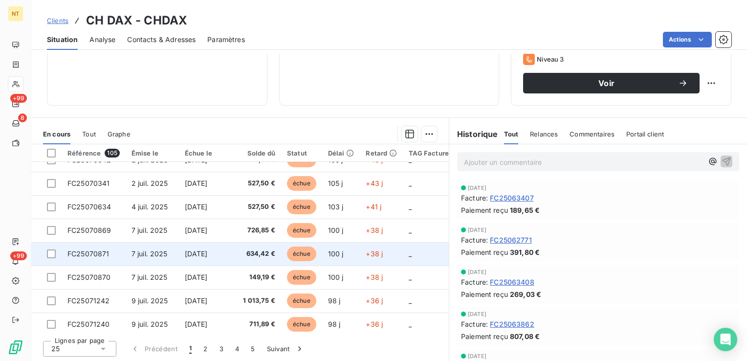
click at [267, 260] on td "634,42 €" at bounding box center [258, 253] width 46 height 23
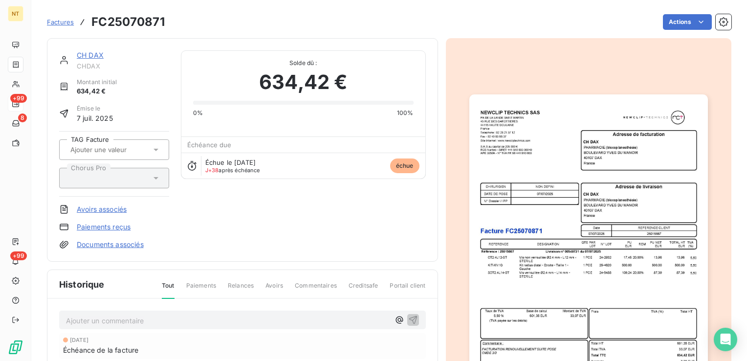
click at [70, 22] on span "Factures" at bounding box center [60, 22] width 27 height 8
click at [97, 54] on link "CH DAX" at bounding box center [90, 55] width 27 height 8
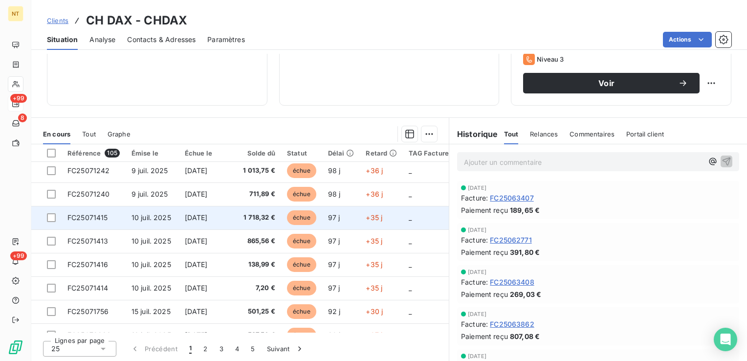
scroll to position [420, 0]
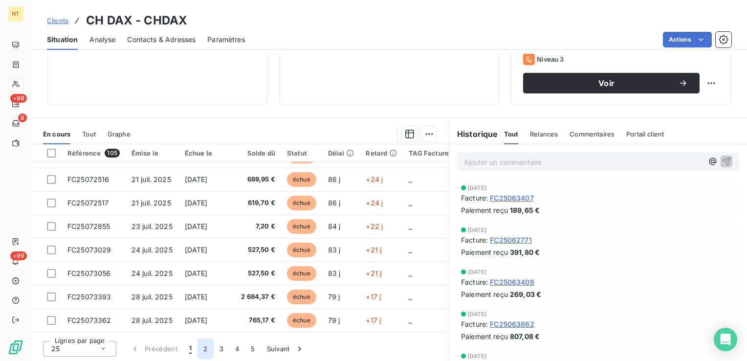
click at [203, 349] on button "2" at bounding box center [206, 348] width 16 height 21
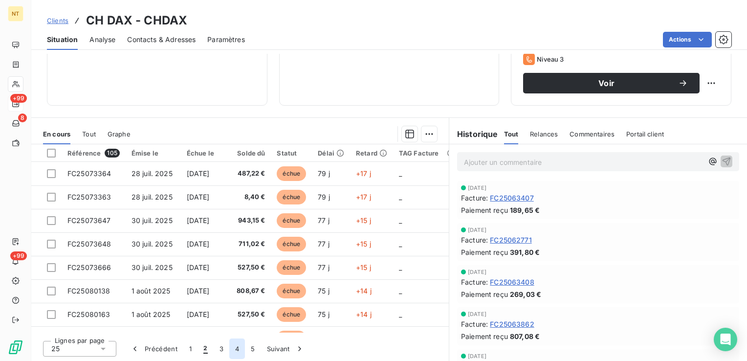
click at [237, 351] on button "4" at bounding box center [237, 348] width 16 height 21
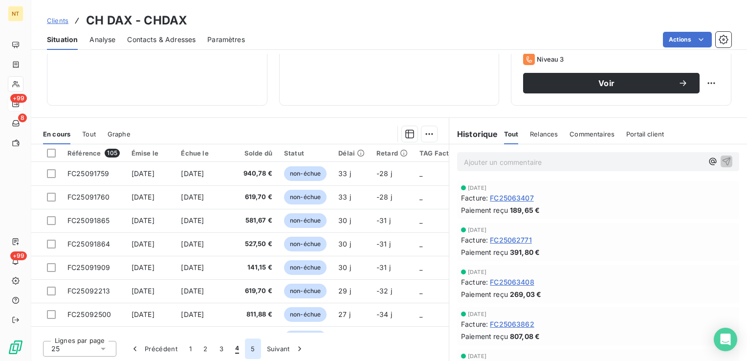
click at [245, 348] on button "5" at bounding box center [253, 348] width 16 height 21
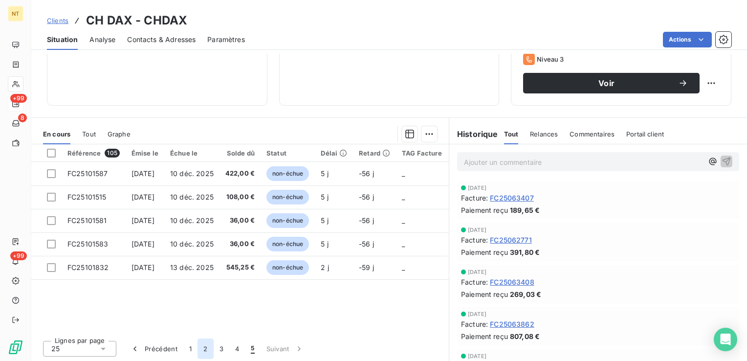
click at [210, 347] on button "2" at bounding box center [206, 348] width 16 height 21
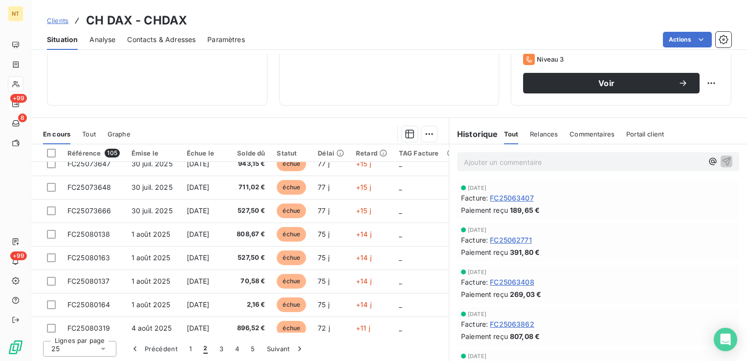
scroll to position [0, 0]
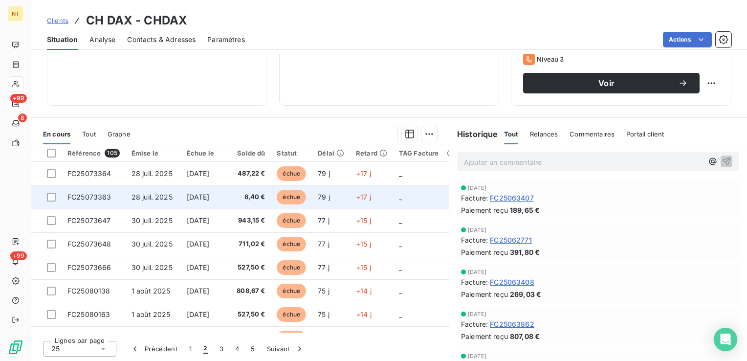
click at [251, 195] on span "8,40 €" at bounding box center [250, 197] width 29 height 10
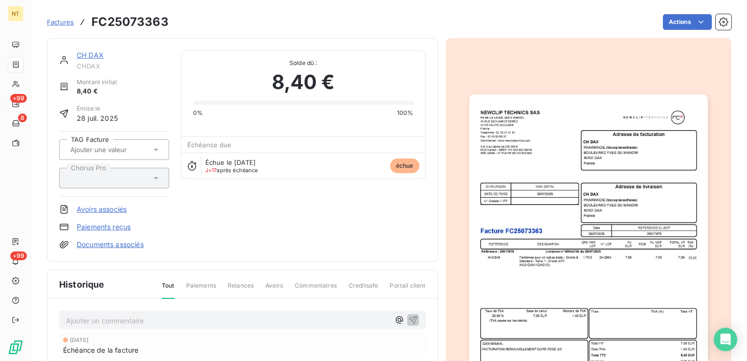
click at [152, 150] on icon at bounding box center [156, 150] width 10 height 10
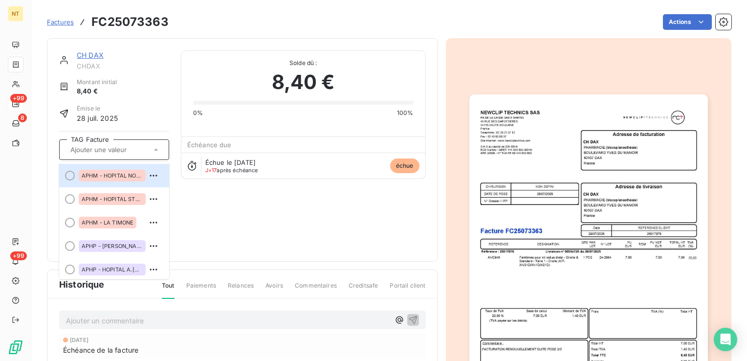
click at [201, 215] on div "CH DAX CHDAX Montant initial 8,40 € Émise le [DATE] TAG Facture APHM - HOPITAL …" at bounding box center [242, 149] width 367 height 199
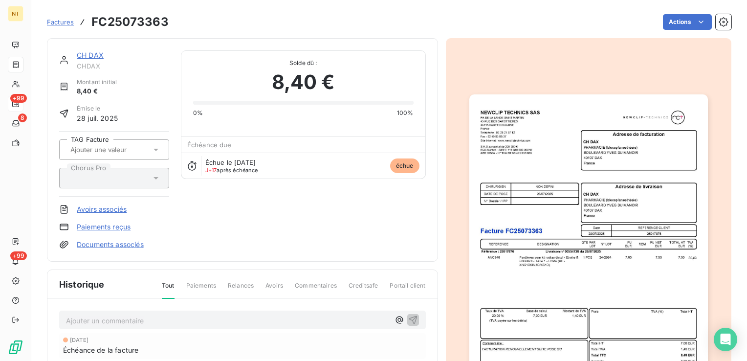
click at [137, 172] on div at bounding box center [109, 178] width 84 height 13
click at [391, 165] on span "échue" at bounding box center [404, 165] width 29 height 15
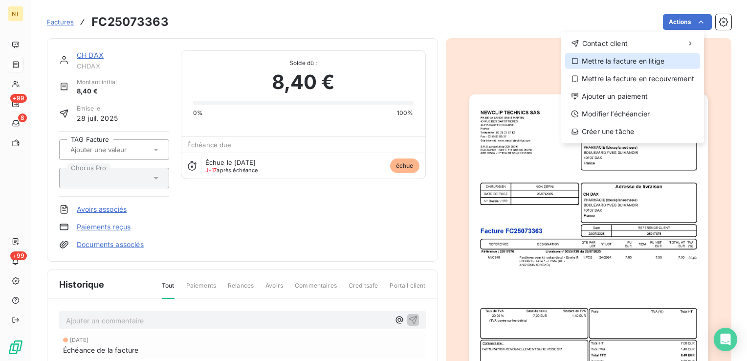
click at [635, 60] on div "Mettre la facture en litige" at bounding box center [632, 61] width 135 height 16
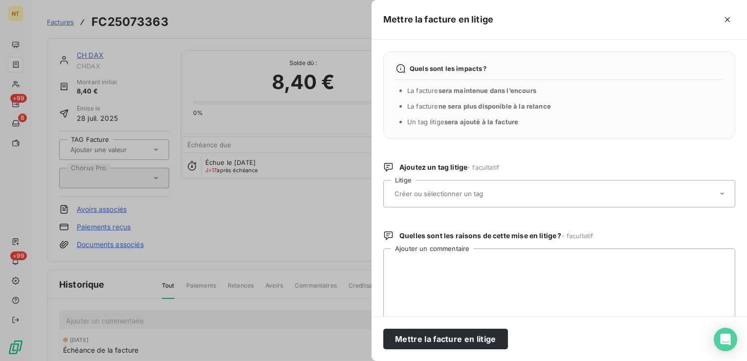
drag, startPoint x: 649, startPoint y: 194, endPoint x: 694, endPoint y: 198, distance: 45.2
click at [694, 198] on div at bounding box center [555, 193] width 326 height 21
click at [730, 19] on icon "button" at bounding box center [728, 20] width 10 height 10
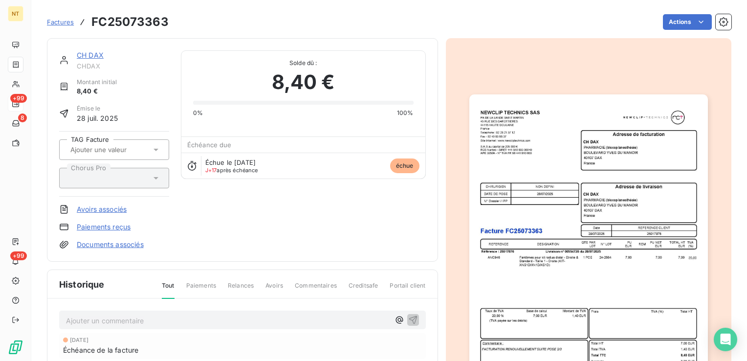
click at [106, 64] on span "CHDAX" at bounding box center [123, 66] width 92 height 8
click at [87, 52] on link "CH DAX" at bounding box center [90, 55] width 27 height 8
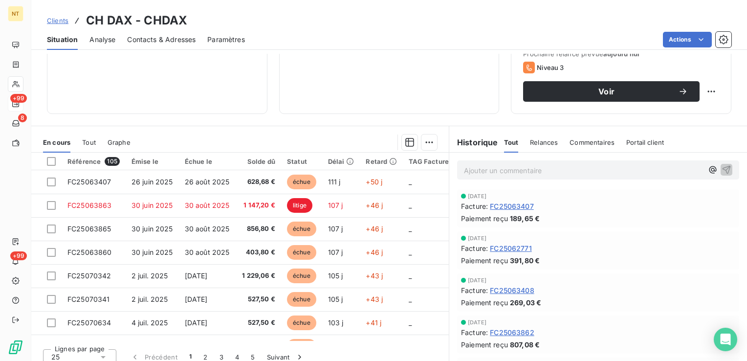
scroll to position [146, 0]
click at [564, 143] on div "Tout Relances Commentaires Portail client" at bounding box center [584, 142] width 160 height 21
click at [552, 143] on span "Relances" at bounding box center [544, 142] width 28 height 8
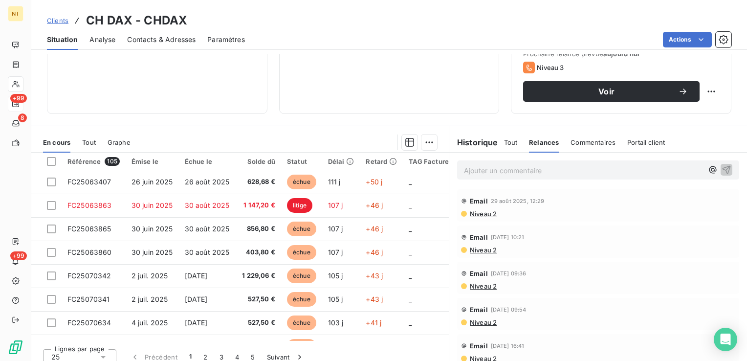
click at [552, 143] on span "Relances" at bounding box center [544, 142] width 30 height 8
click at [582, 138] on span "Commentaires" at bounding box center [593, 142] width 45 height 8
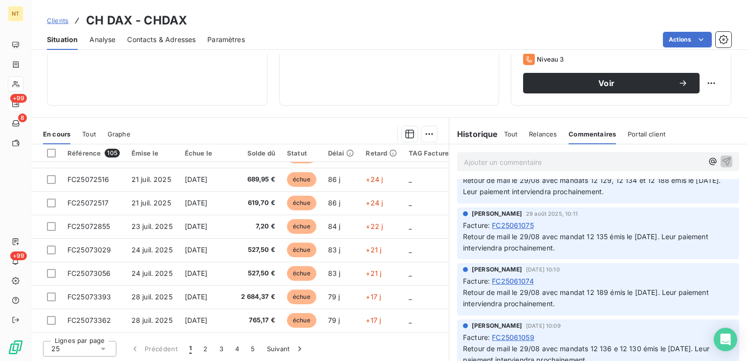
scroll to position [155, 0]
click at [208, 352] on button "2" at bounding box center [206, 348] width 16 height 21
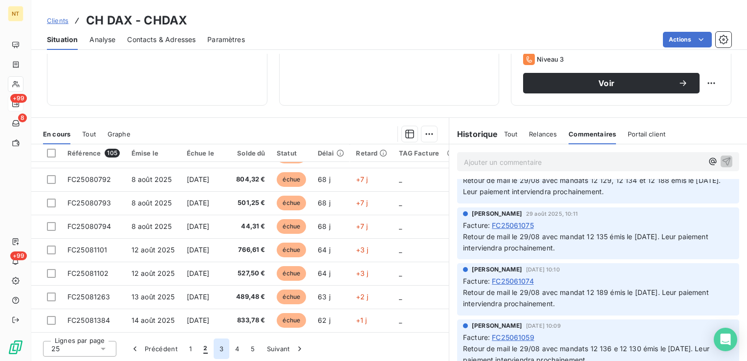
click at [224, 353] on button "3" at bounding box center [222, 348] width 16 height 21
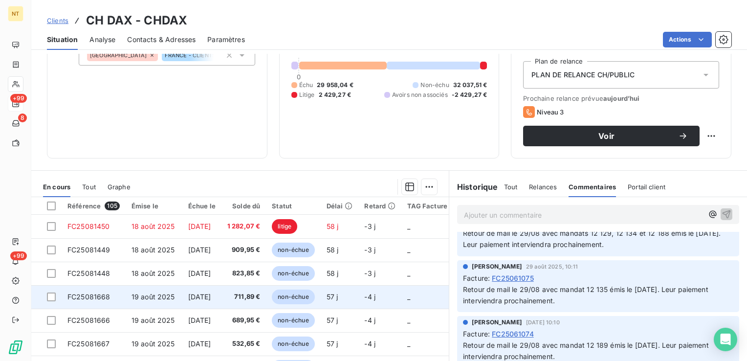
scroll to position [96, 0]
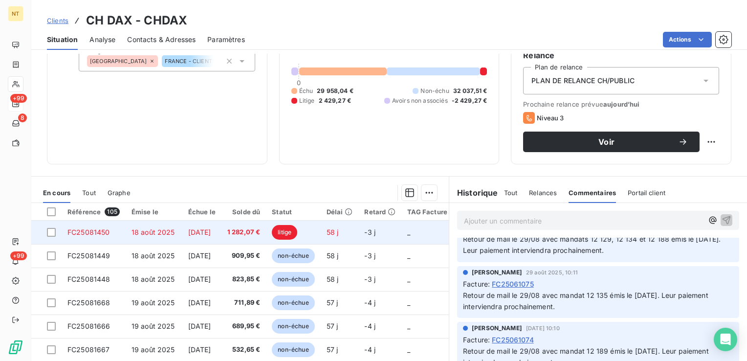
click at [239, 239] on td "1 282,07 €" at bounding box center [244, 232] width 45 height 23
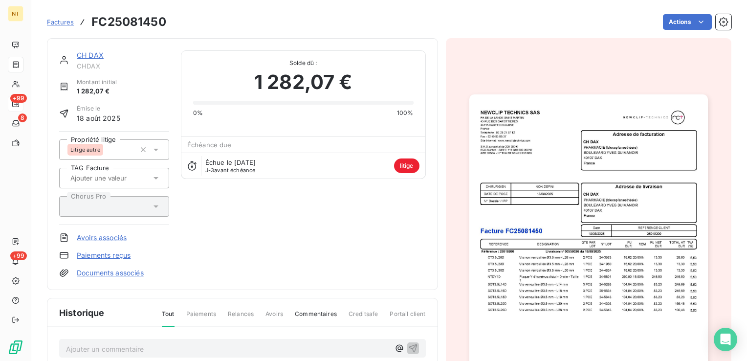
click at [94, 58] on link "CH DAX" at bounding box center [90, 55] width 27 height 8
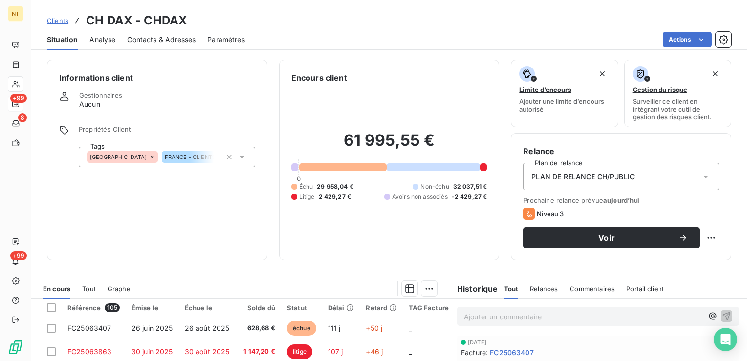
click at [60, 24] on span "Clients" at bounding box center [58, 21] width 22 height 8
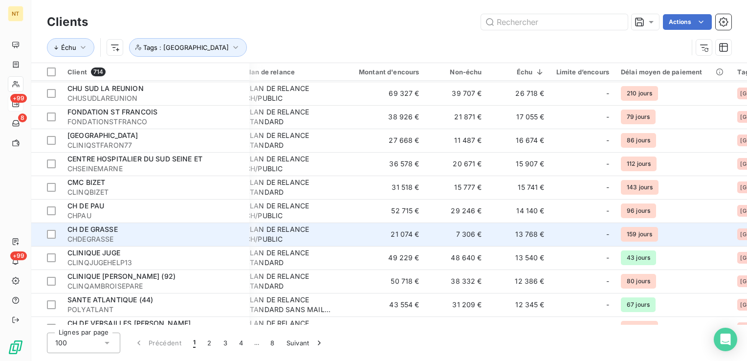
scroll to position [46, 10]
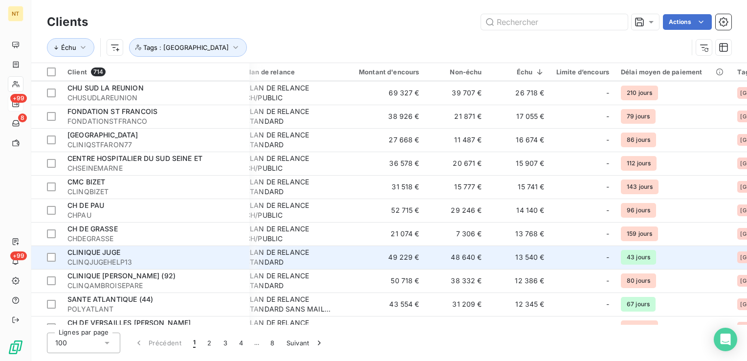
click at [532, 264] on td "13 540 €" at bounding box center [519, 256] width 63 height 23
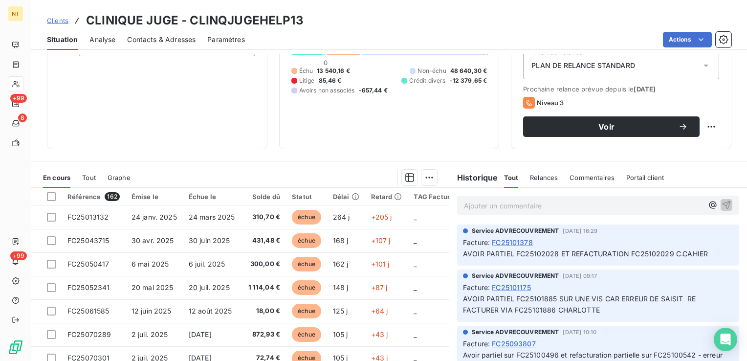
scroll to position [155, 0]
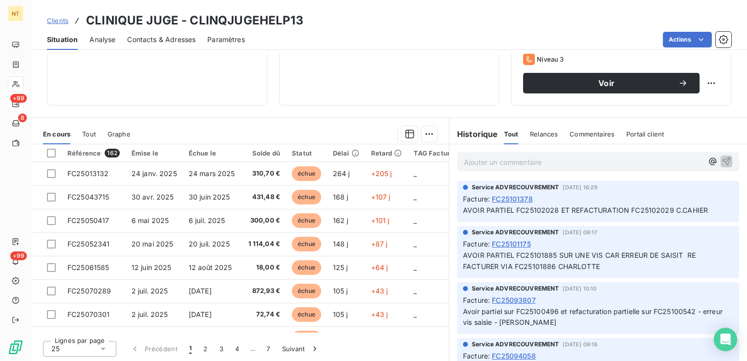
click at [578, 124] on div "Commentaires" at bounding box center [592, 134] width 45 height 21
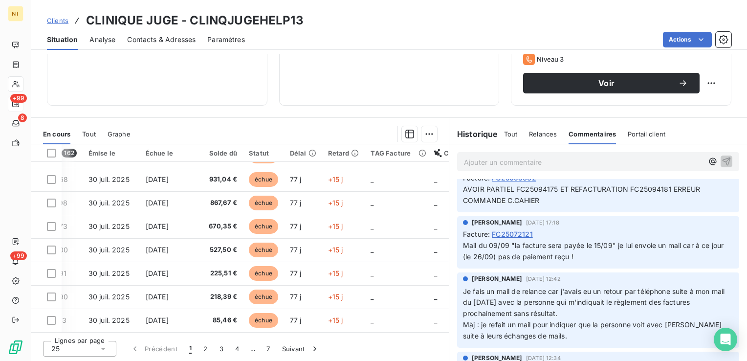
scroll to position [235, 0]
click at [601, 304] on span "Je fais un mail de relance car j'avais eu un retour par téléphone suite à mon m…" at bounding box center [595, 313] width 264 height 53
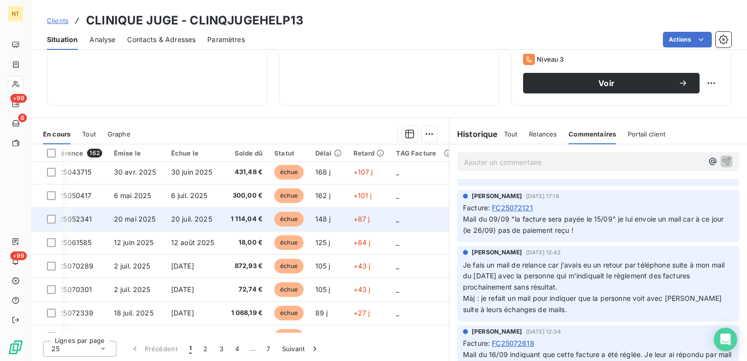
scroll to position [0, 18]
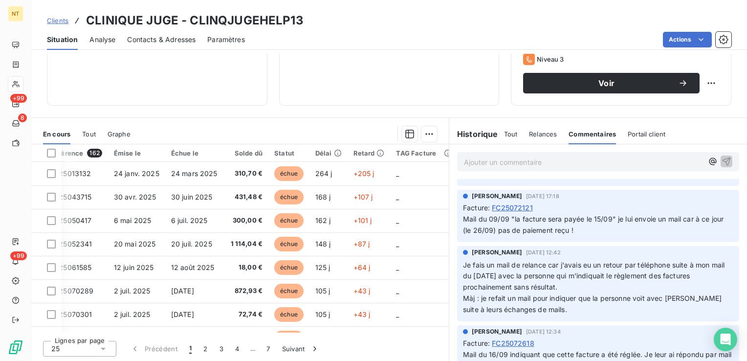
click at [535, 134] on span "Relances" at bounding box center [543, 134] width 28 height 8
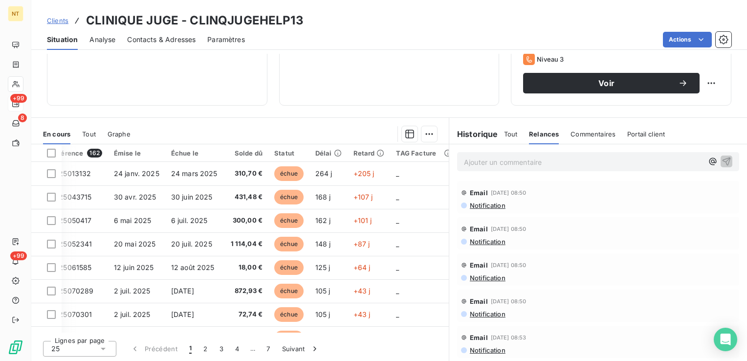
click at [581, 134] on span "Commentaires" at bounding box center [593, 134] width 45 height 8
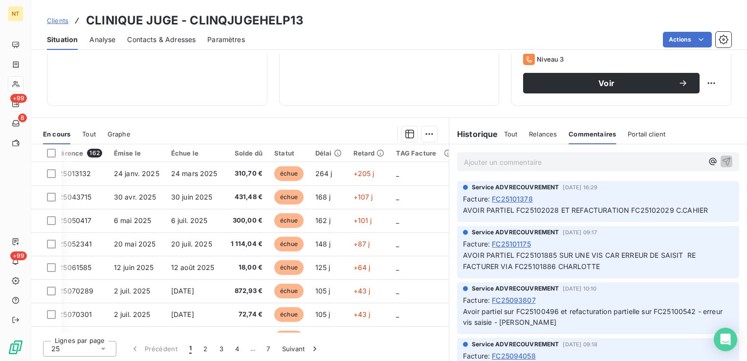
click at [638, 133] on span "Portail client" at bounding box center [647, 134] width 38 height 8
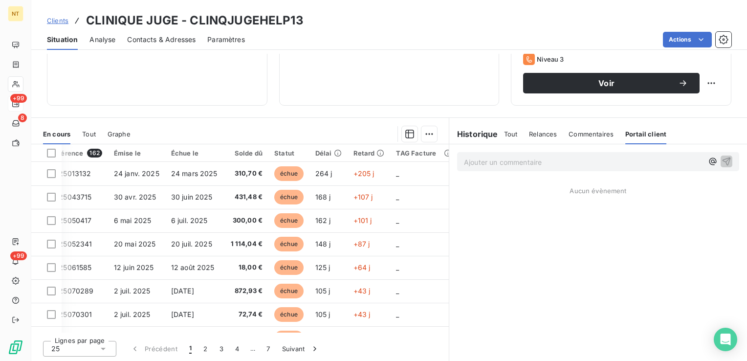
click at [569, 133] on span "Commentaires" at bounding box center [591, 134] width 45 height 8
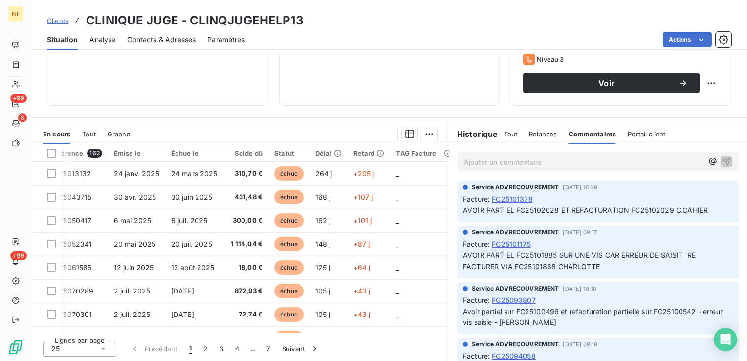
click at [537, 134] on span "Relances" at bounding box center [543, 134] width 28 height 8
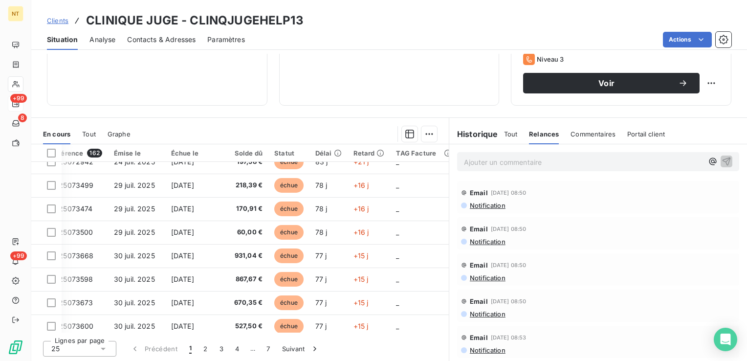
scroll to position [340, 18]
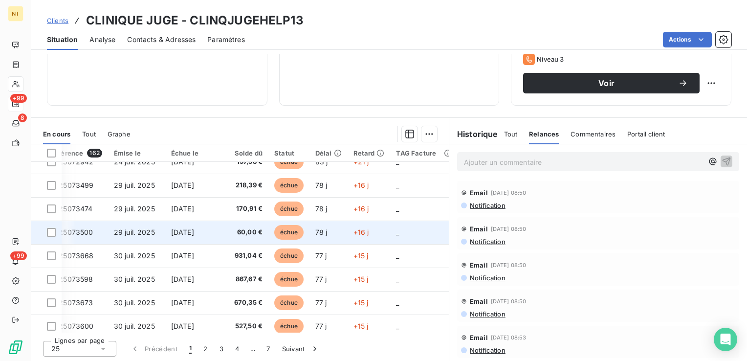
click at [340, 237] on td "78 j" at bounding box center [329, 232] width 38 height 23
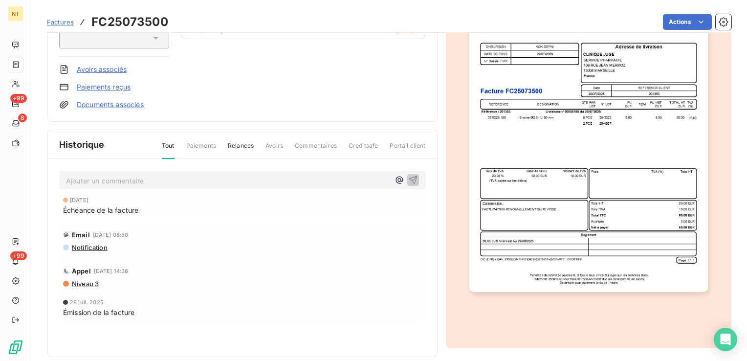
scroll to position [89, 0]
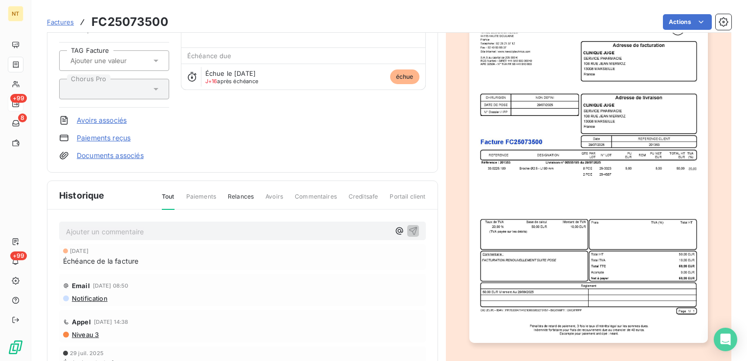
click at [302, 195] on span "Commentaires" at bounding box center [316, 200] width 42 height 17
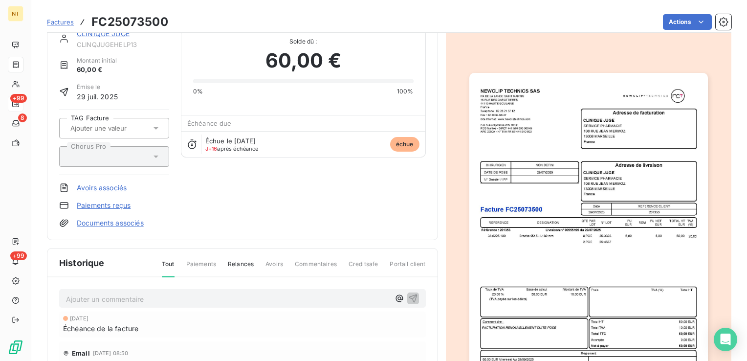
scroll to position [19, 0]
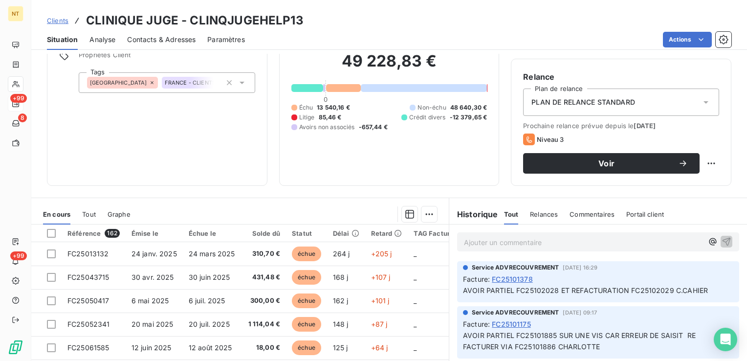
scroll to position [74, 0]
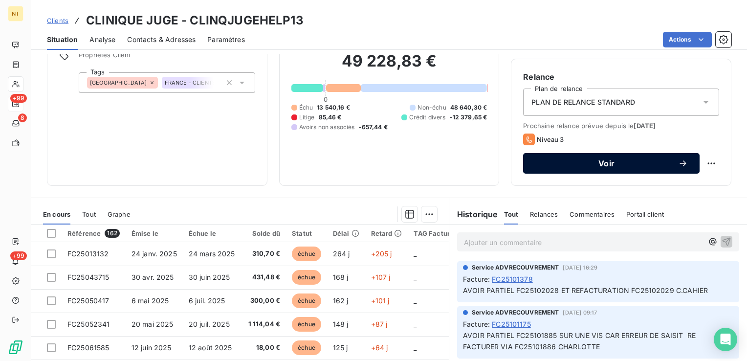
click at [581, 165] on span "Voir" at bounding box center [606, 163] width 143 height 8
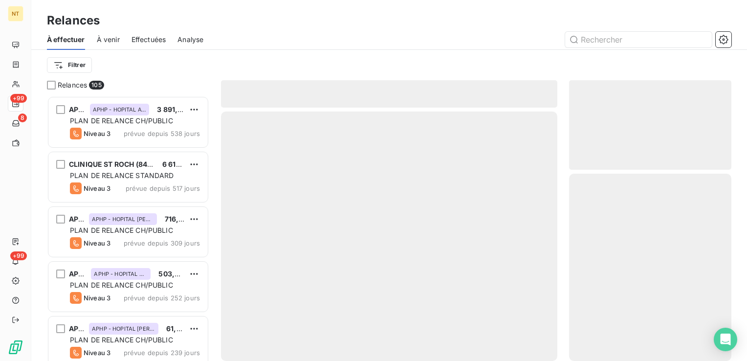
scroll to position [258, 155]
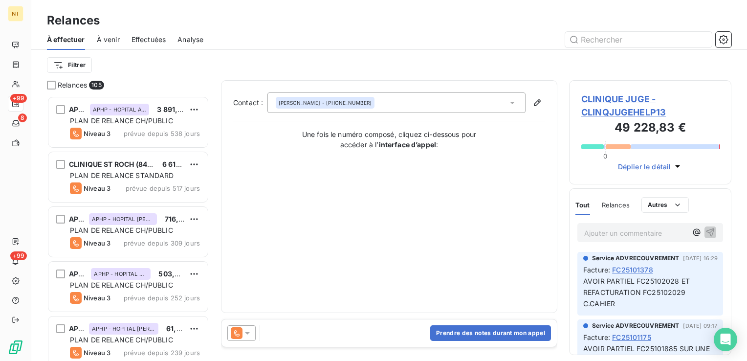
click at [512, 105] on icon at bounding box center [513, 103] width 10 height 10
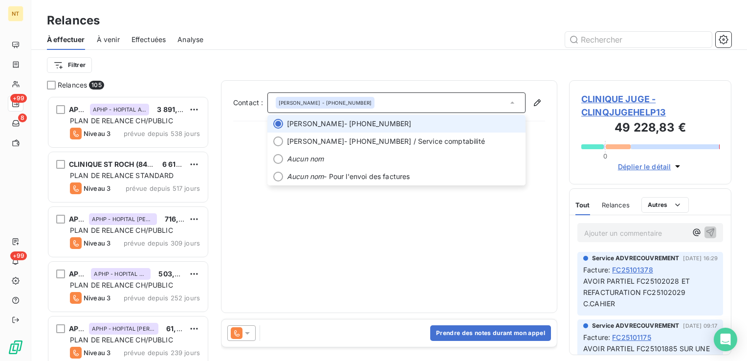
click at [512, 105] on icon at bounding box center [513, 103] width 10 height 10
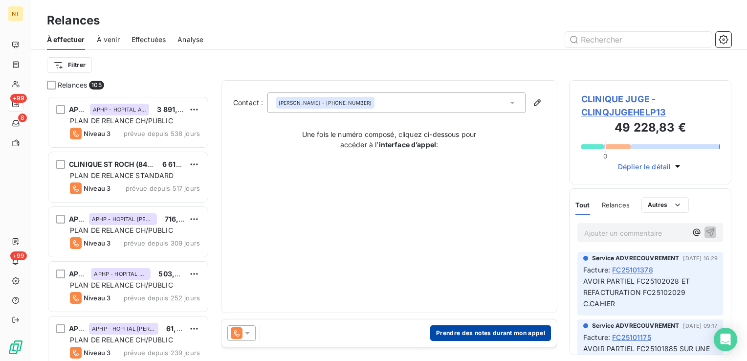
click at [464, 336] on button "Prendre des notes durant mon appel" at bounding box center [490, 333] width 121 height 16
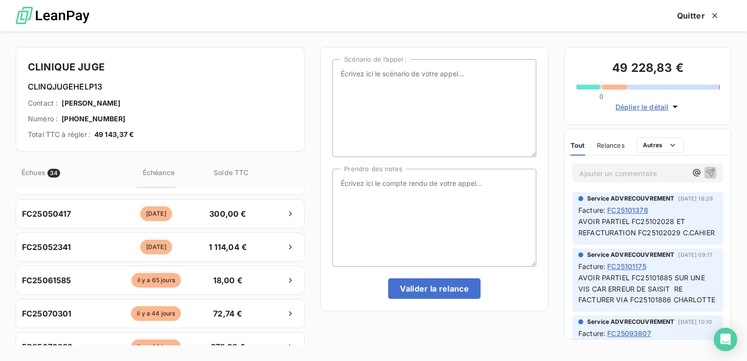
scroll to position [0, 0]
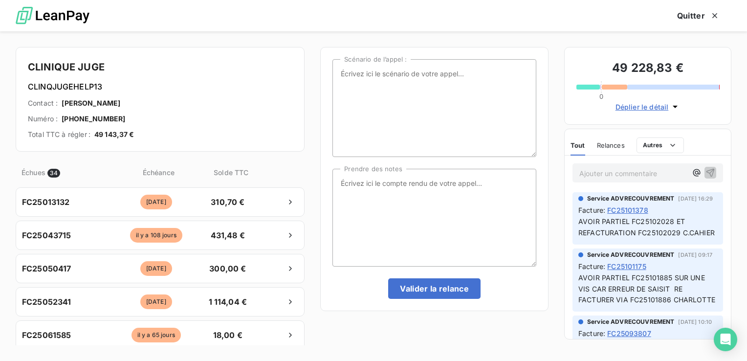
click at [156, 178] on div "Échues 34 Échéance Solde TTC" at bounding box center [160, 172] width 289 height 30
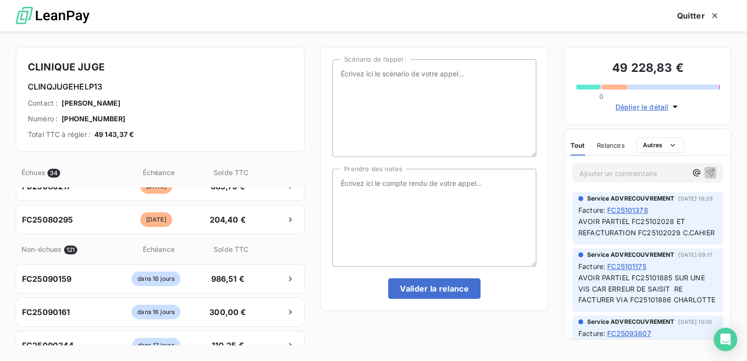
scroll to position [1080, 0]
click at [47, 174] on div "Échues 34" at bounding box center [67, 172] width 90 height 10
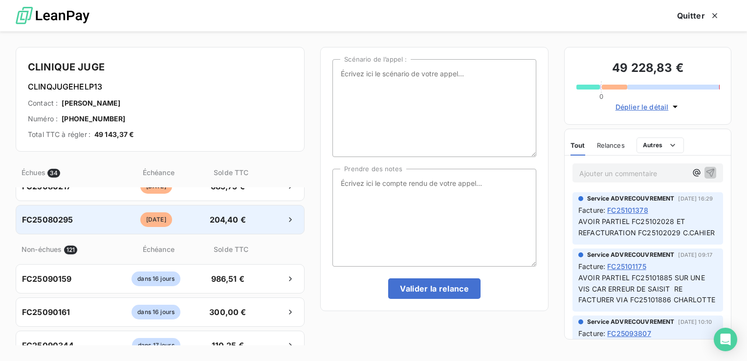
click at [226, 222] on span "204,40 €" at bounding box center [227, 220] width 51 height 12
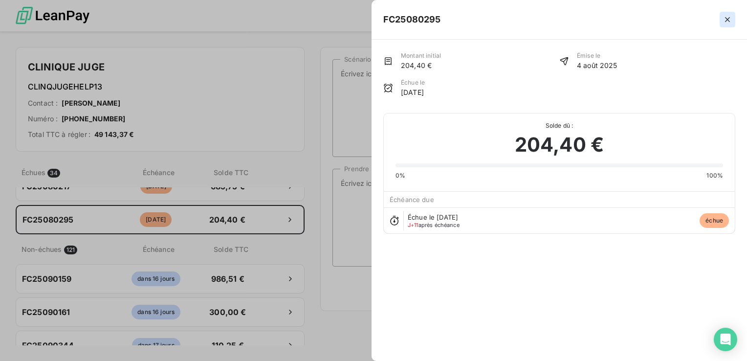
click at [728, 26] on button "button" at bounding box center [728, 20] width 16 height 16
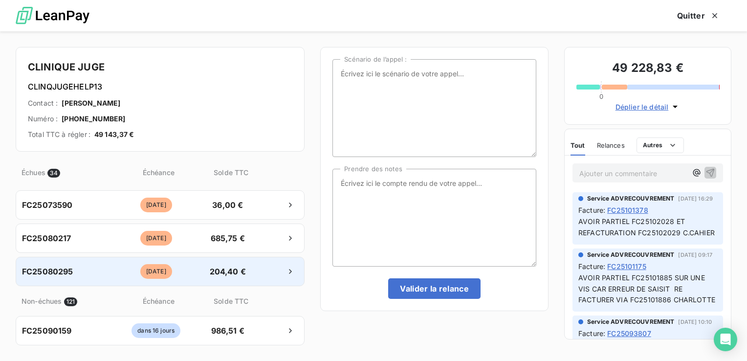
scroll to position [1027, 0]
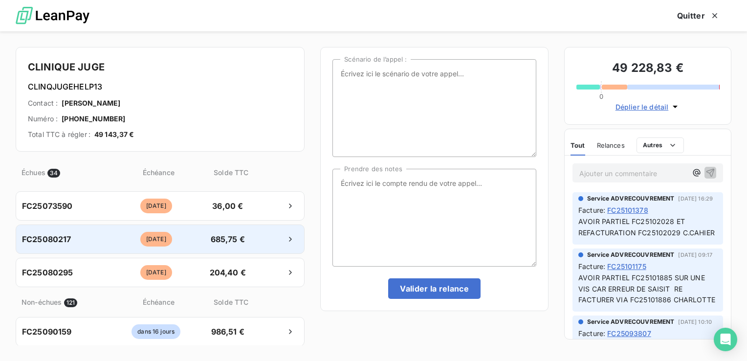
click at [220, 242] on span "685,75 €" at bounding box center [227, 239] width 51 height 12
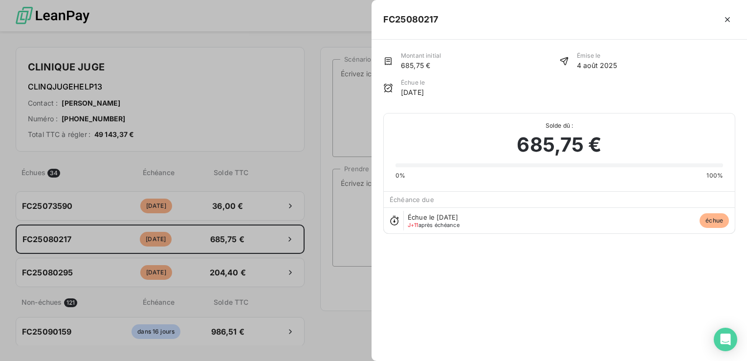
click at [230, 212] on div at bounding box center [373, 180] width 747 height 361
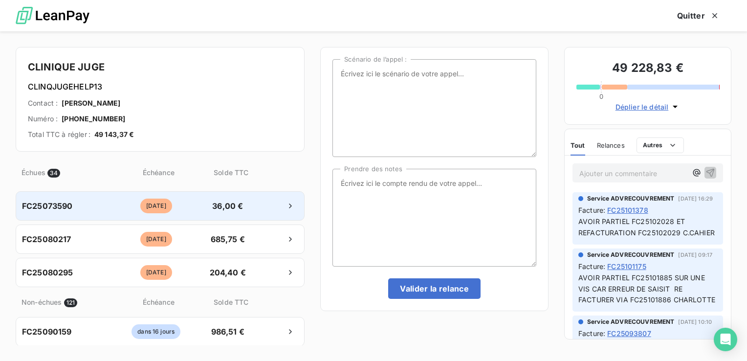
click at [230, 202] on span "36,00 €" at bounding box center [227, 206] width 51 height 12
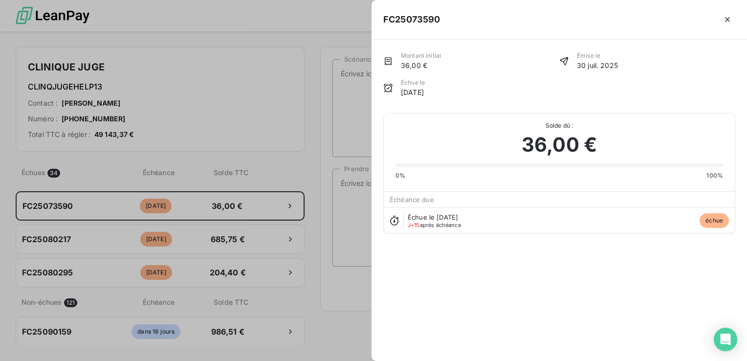
click at [290, 151] on div at bounding box center [373, 180] width 747 height 361
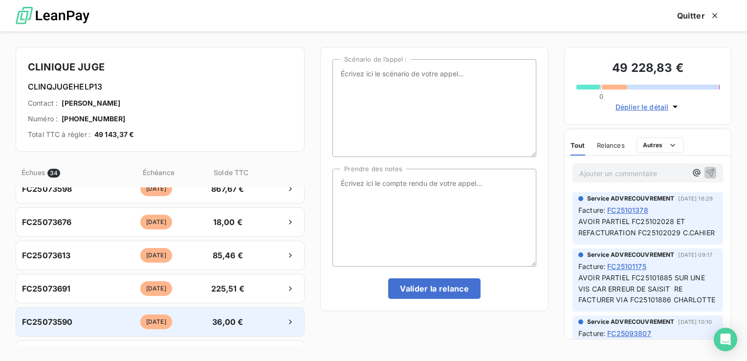
scroll to position [909, 0]
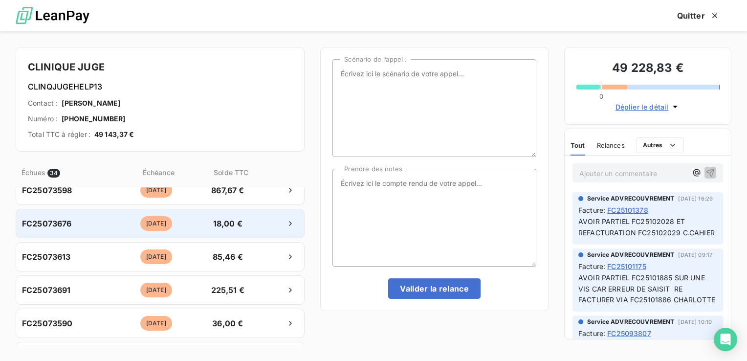
click at [245, 236] on div "FC25073676 [DATE] 18,00 €" at bounding box center [160, 223] width 289 height 29
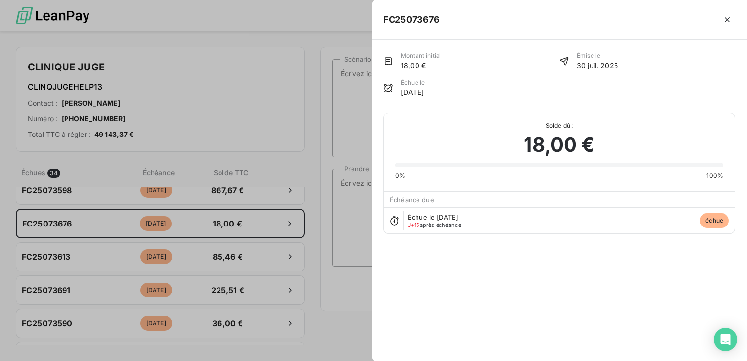
click at [288, 156] on div at bounding box center [373, 180] width 747 height 361
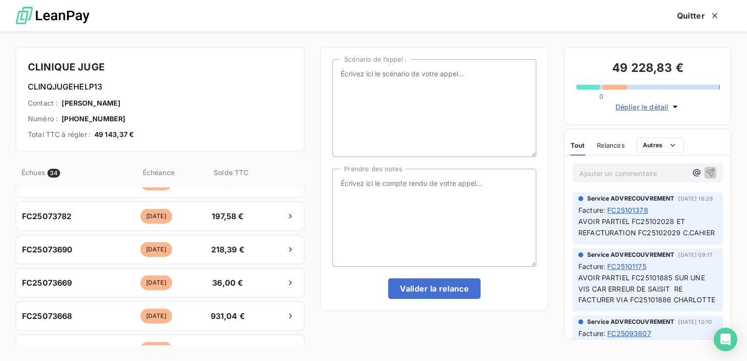
scroll to position [608, 0]
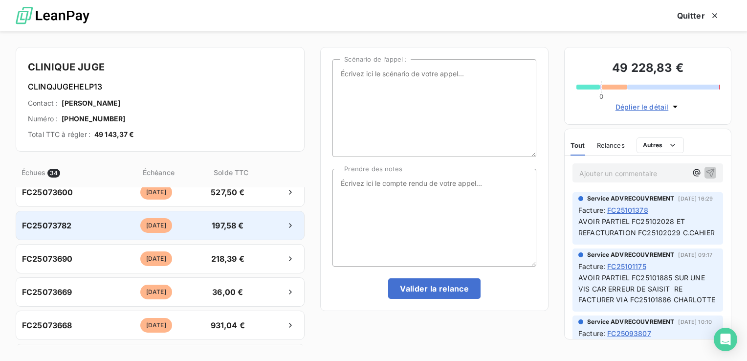
click at [247, 239] on div "FC25073782 [DATE] 197,58 €" at bounding box center [160, 225] width 289 height 29
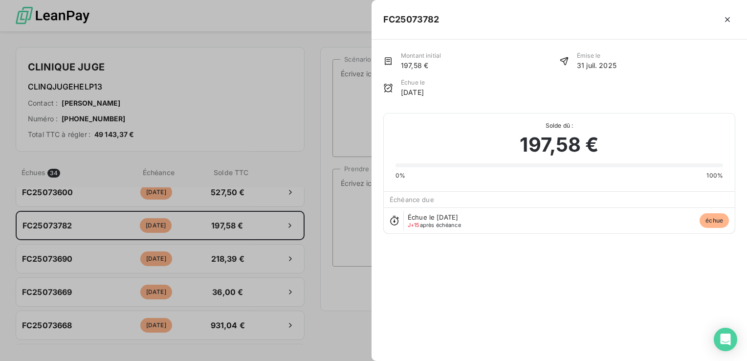
click at [290, 126] on div at bounding box center [373, 180] width 747 height 361
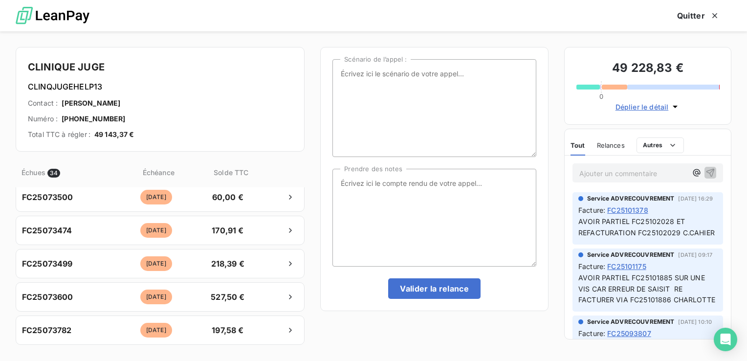
scroll to position [503, 0]
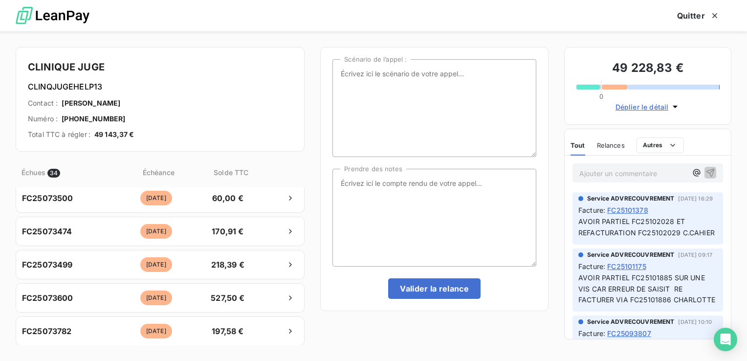
click at [253, 275] on div "FC25073499 [DATE] 218,39 €" at bounding box center [160, 264] width 289 height 29
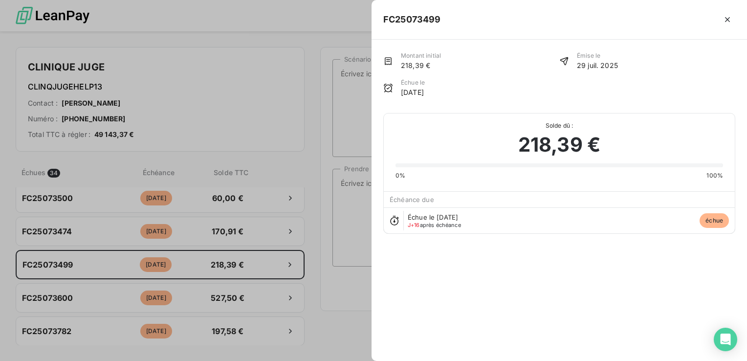
click at [311, 205] on div at bounding box center [373, 180] width 747 height 361
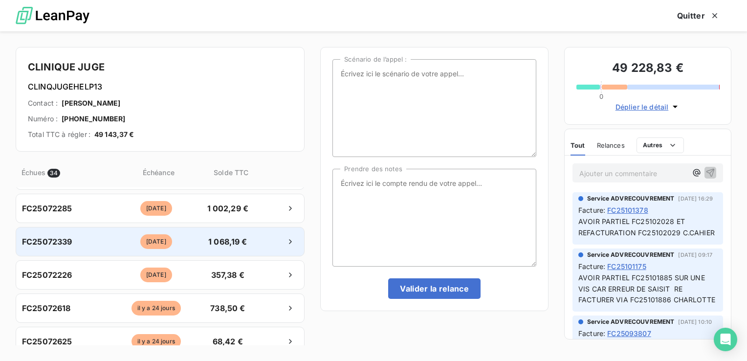
scroll to position [225, 0]
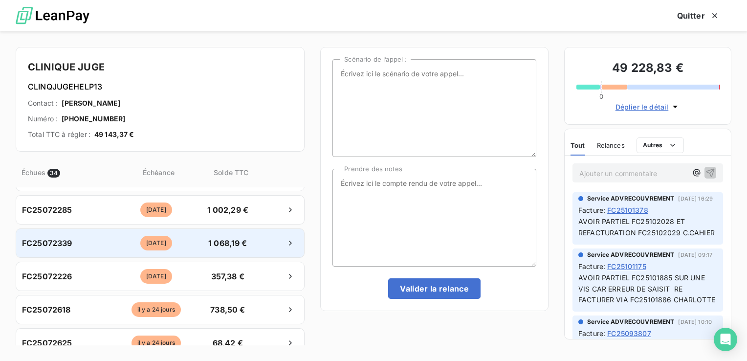
click at [239, 246] on span "1 068,19 €" at bounding box center [227, 243] width 51 height 12
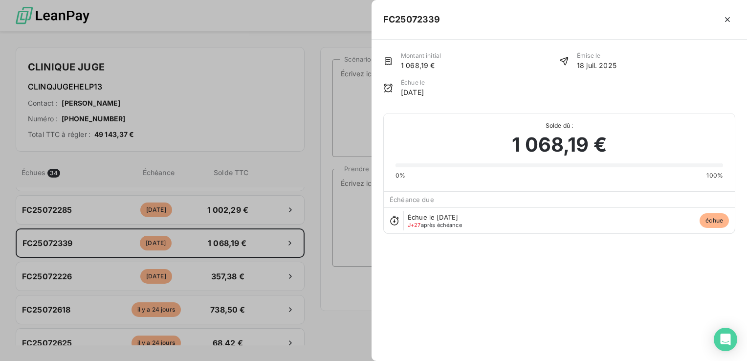
click at [281, 116] on div at bounding box center [373, 180] width 747 height 361
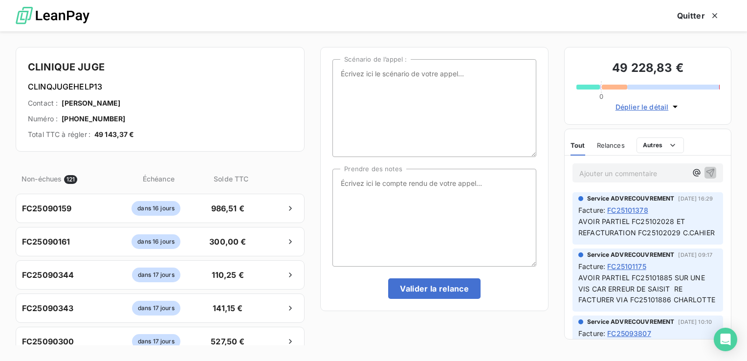
scroll to position [1150, 0]
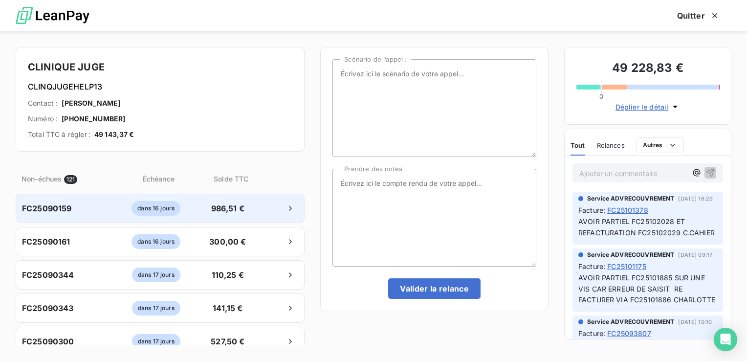
click at [241, 204] on span "986,51 €" at bounding box center [227, 208] width 51 height 12
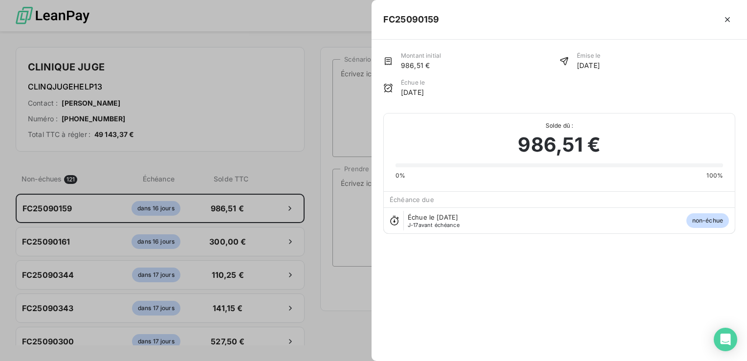
click at [297, 202] on div at bounding box center [373, 180] width 747 height 361
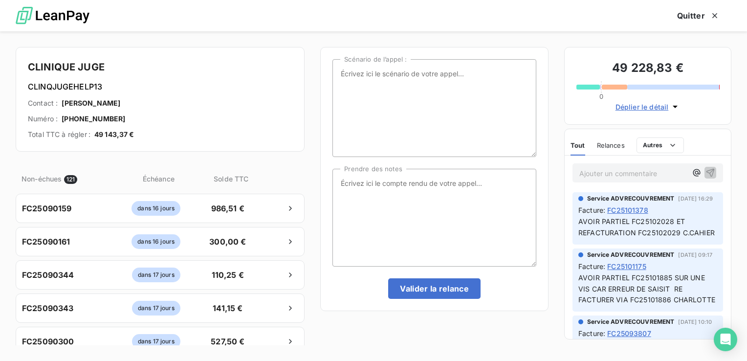
click at [599, 150] on div "Relances" at bounding box center [611, 145] width 28 height 21
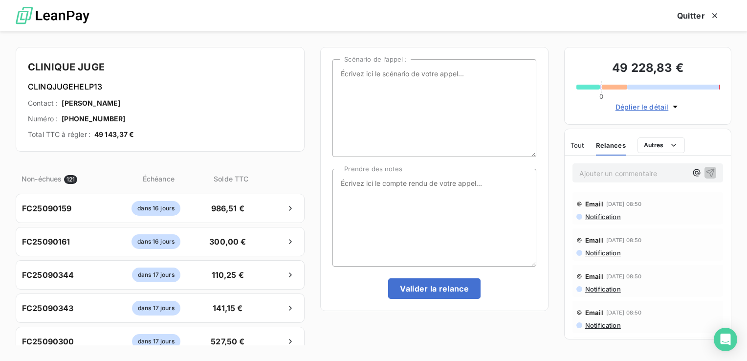
click at [575, 141] on span "Tout" at bounding box center [578, 145] width 14 height 8
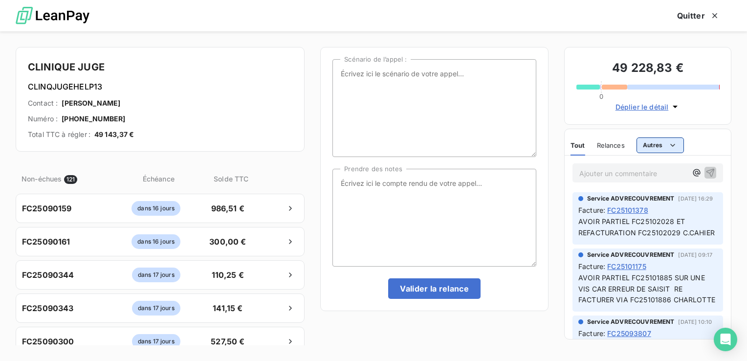
click at [646, 148] on html "NT +99 8 +99 Relances À effectuer À venir Effectuées Analyse Filtrer Relances 1…" at bounding box center [373, 180] width 747 height 361
click at [630, 109] on html "NT +99 8 +99 Relances À effectuer À venir Effectuées Analyse Filtrer Relances 1…" at bounding box center [373, 180] width 747 height 361
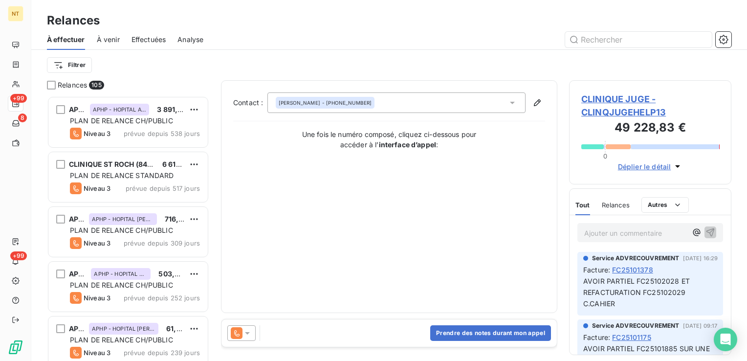
click at [193, 39] on span "Analyse" at bounding box center [190, 40] width 26 height 10
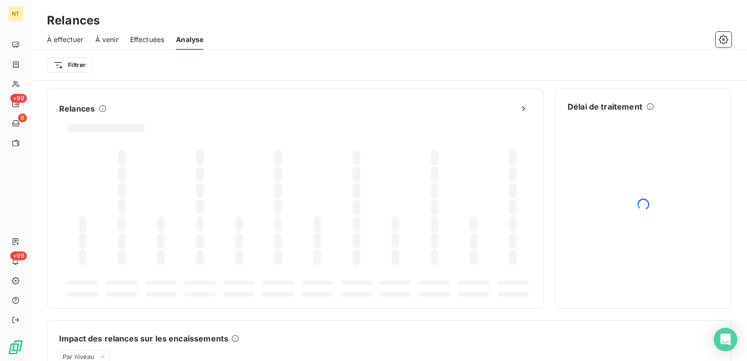
click at [112, 42] on span "À venir" at bounding box center [106, 40] width 23 height 10
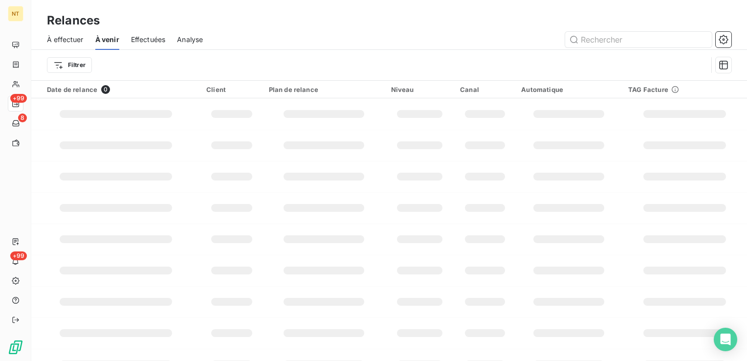
click at [63, 37] on span "À effectuer" at bounding box center [65, 40] width 37 height 10
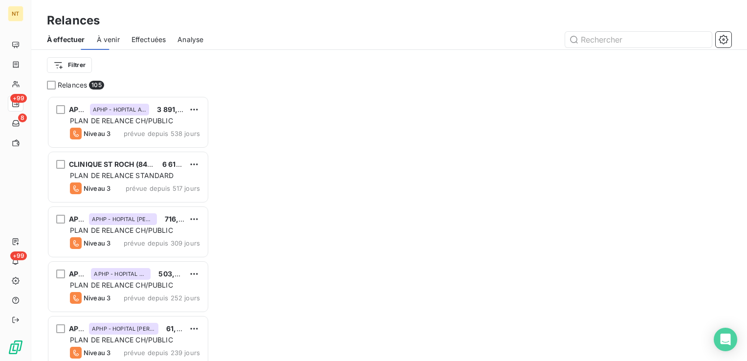
scroll to position [258, 155]
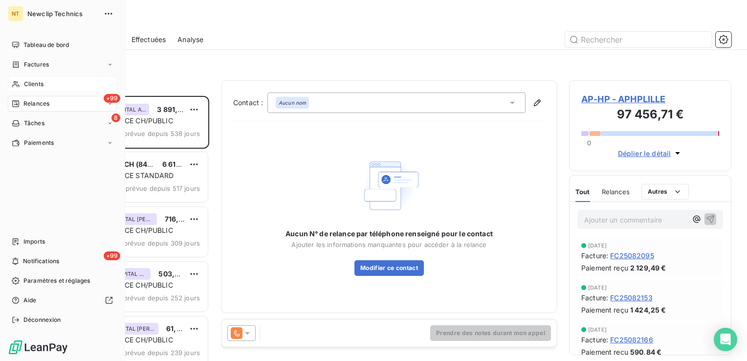
click at [34, 83] on span "Clients" at bounding box center [34, 84] width 20 height 9
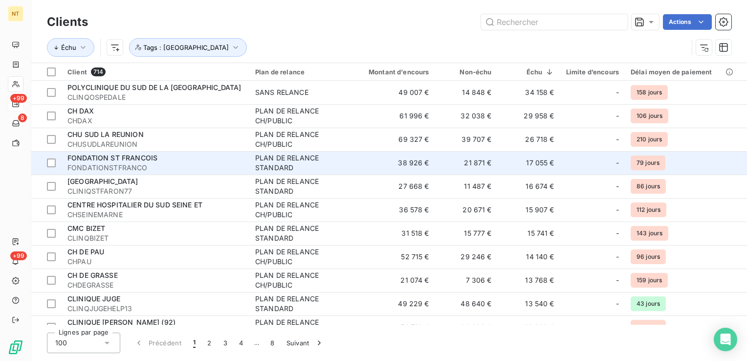
click at [540, 159] on td "17 055 €" at bounding box center [529, 162] width 63 height 23
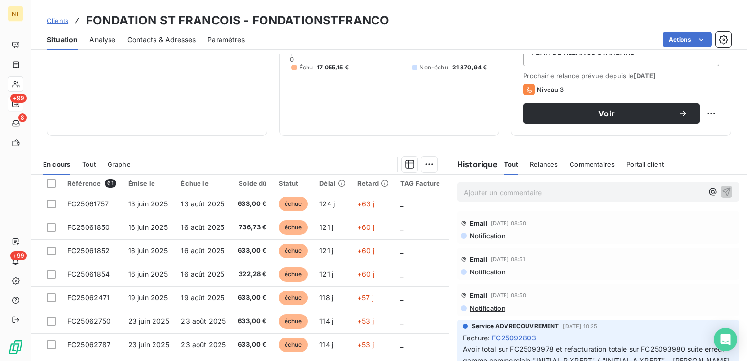
scroll to position [125, 0]
click at [578, 161] on span "Commentaires" at bounding box center [592, 164] width 45 height 8
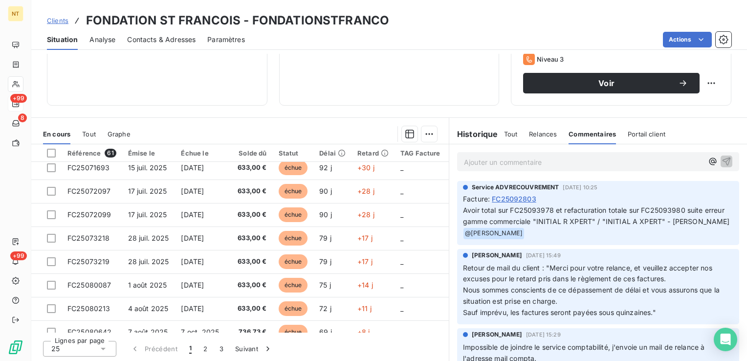
scroll to position [0, 0]
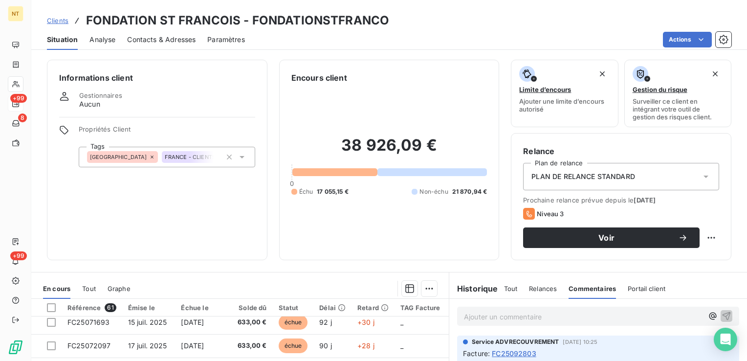
click at [162, 35] on span "Contacts & Adresses" at bounding box center [161, 40] width 68 height 10
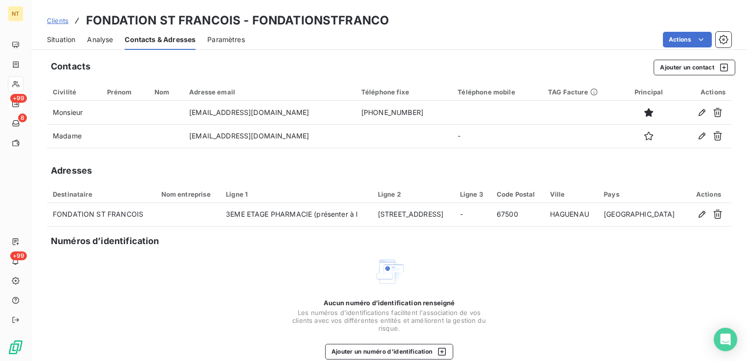
click at [57, 42] on span "Situation" at bounding box center [61, 40] width 28 height 10
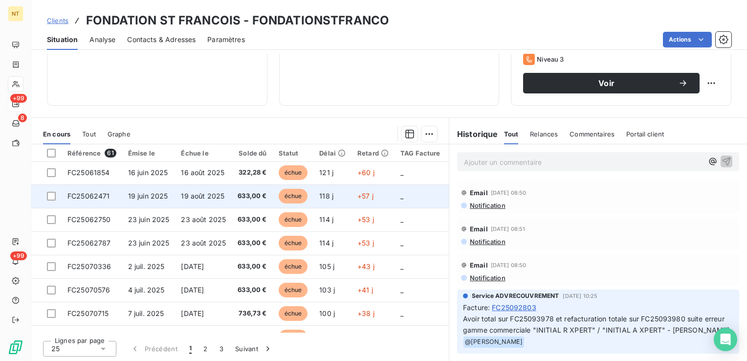
scroll to position [194, 0]
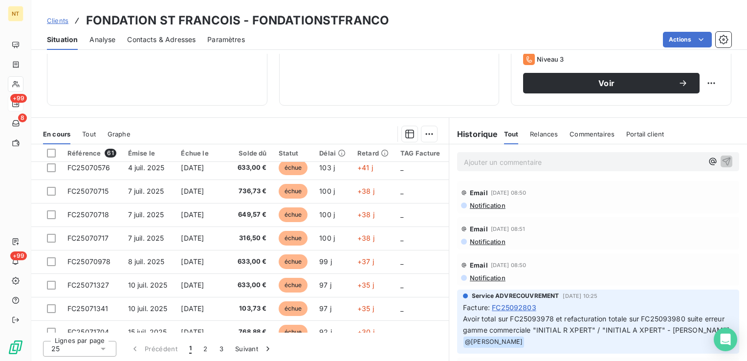
click at [596, 131] on span "Commentaires" at bounding box center [592, 134] width 45 height 8
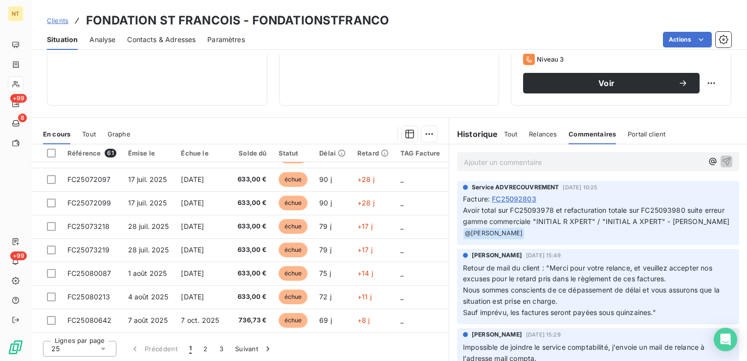
scroll to position [416, 0]
click at [220, 350] on button "3" at bounding box center [222, 348] width 16 height 21
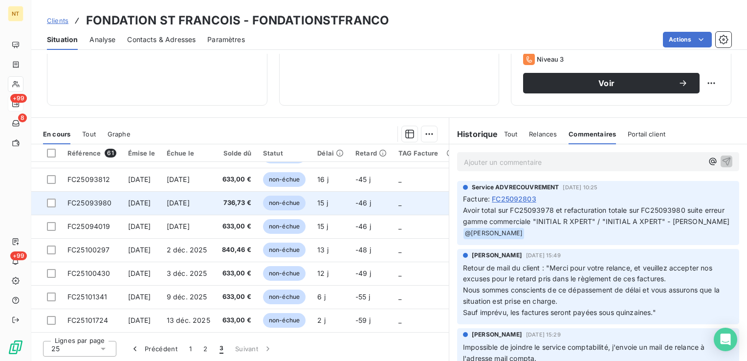
scroll to position [0, 0]
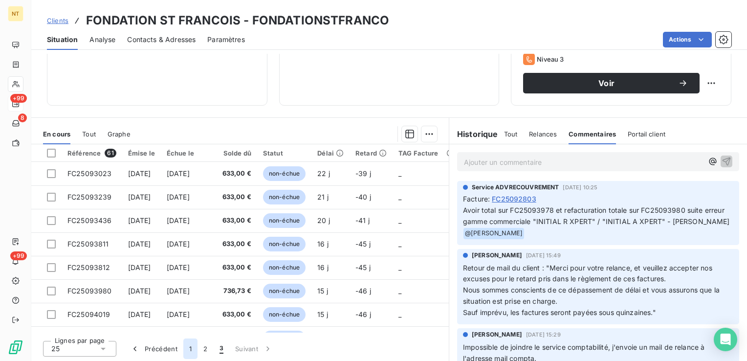
click at [190, 354] on button "1" at bounding box center [190, 348] width 14 height 21
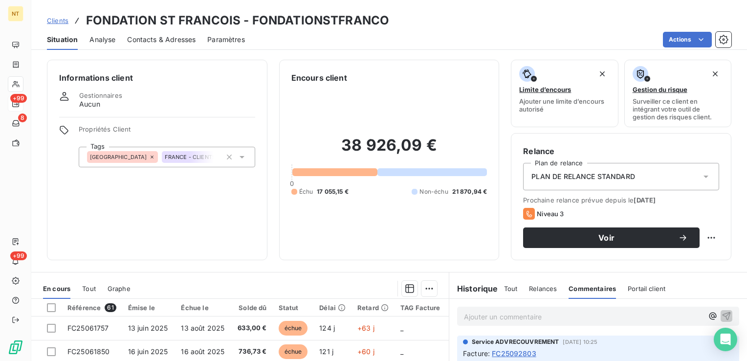
scroll to position [155, 0]
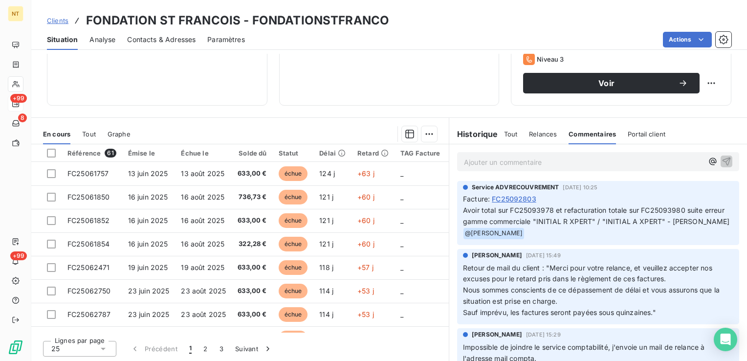
click at [104, 349] on icon at bounding box center [103, 349] width 10 height 10
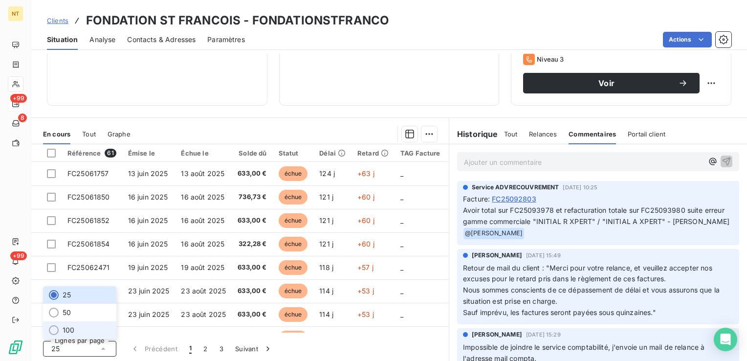
click at [88, 333] on li "100" at bounding box center [79, 330] width 73 height 18
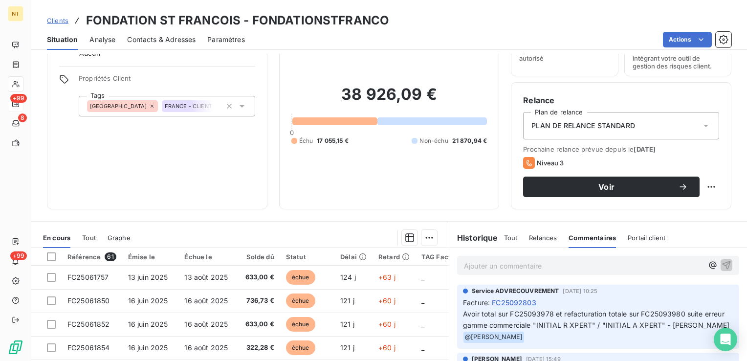
scroll to position [35, 0]
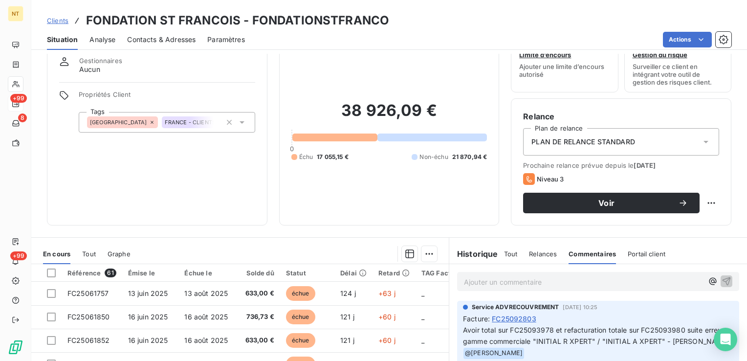
click at [230, 32] on div "Paramètres" at bounding box center [226, 39] width 38 height 21
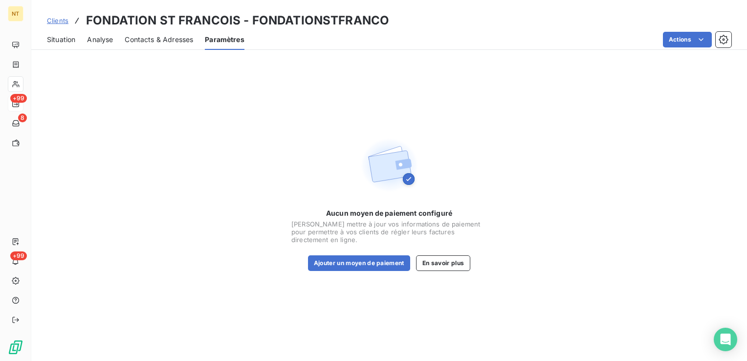
click at [181, 36] on span "Contacts & Adresses" at bounding box center [159, 40] width 68 height 10
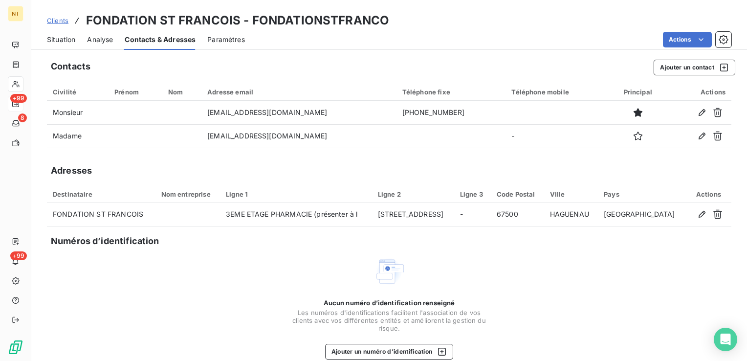
click at [181, 36] on span "Contacts & Adresses" at bounding box center [160, 40] width 71 height 10
click at [106, 44] on span "Analyse" at bounding box center [100, 40] width 26 height 10
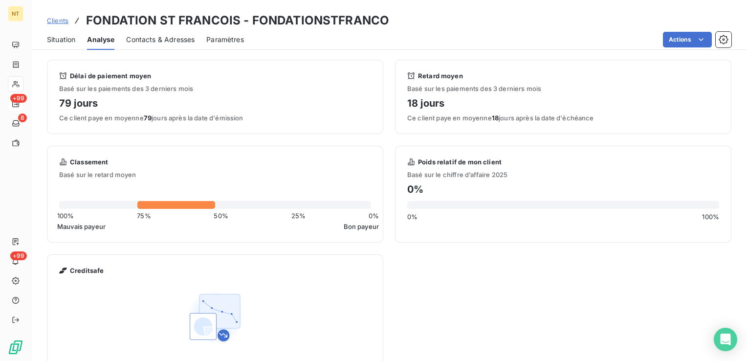
click at [58, 37] on span "Situation" at bounding box center [61, 40] width 28 height 10
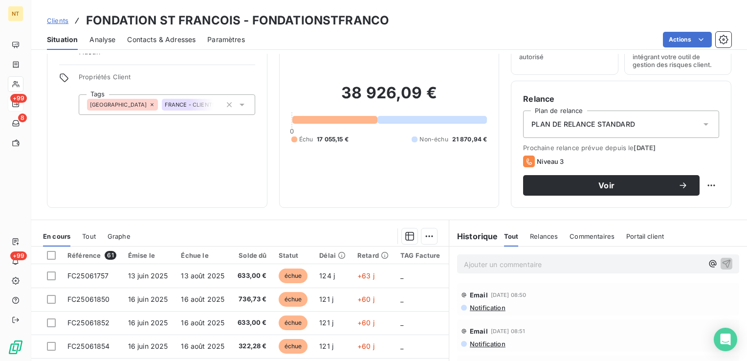
scroll to position [52, 0]
click at [497, 152] on div "Informations client Gestionnaires Aucun Propriétés Client Tags [GEOGRAPHIC_DATA…" at bounding box center [389, 108] width 716 height 200
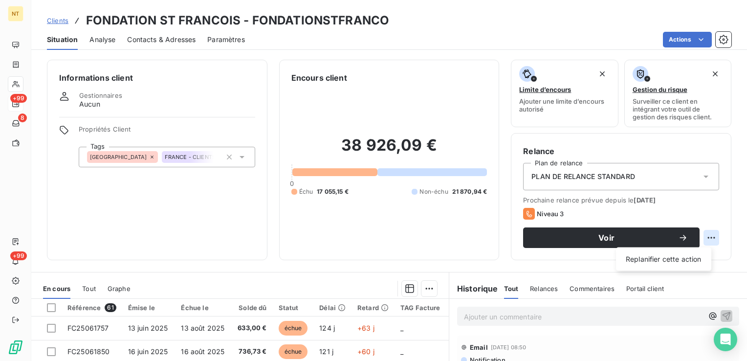
click at [705, 240] on html "NT +99 8 +99 Clients FONDATION ST FRANCOIS - FONDATIONSTFRANCO Situation Analys…" at bounding box center [373, 180] width 747 height 361
click at [672, 209] on html "NT +99 8 +99 Clients FONDATION ST FRANCOIS - FONDATIONSTFRANCO Situation Analys…" at bounding box center [373, 180] width 747 height 361
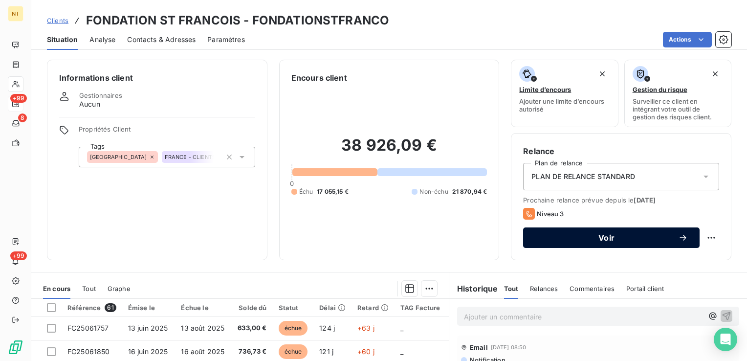
click at [656, 240] on span "Voir" at bounding box center [606, 238] width 143 height 8
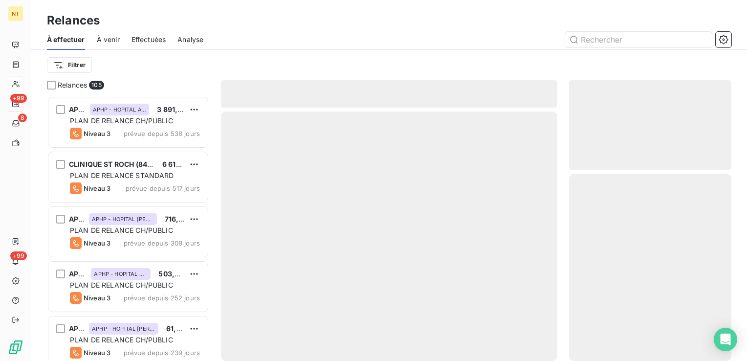
scroll to position [258, 155]
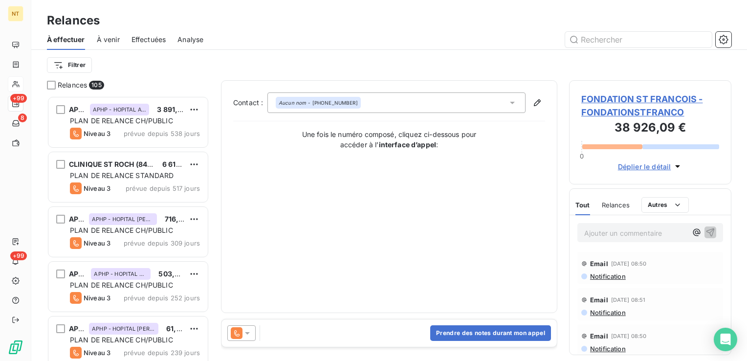
click at [611, 212] on div "Relances" at bounding box center [616, 205] width 28 height 21
click at [477, 332] on button "Prendre des notes durant mon appel" at bounding box center [490, 333] width 121 height 16
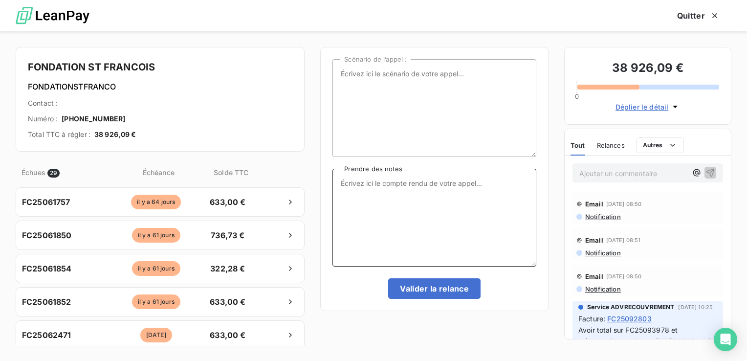
click at [431, 241] on textarea "Prendre des notes" at bounding box center [434, 218] width 204 height 98
click at [709, 19] on div "button" at bounding box center [712, 16] width 15 height 10
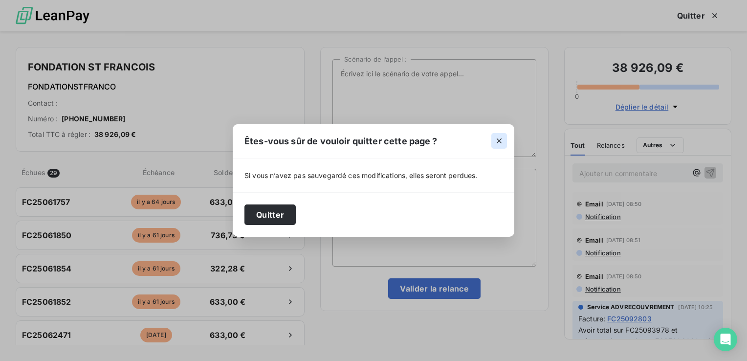
click at [504, 136] on button "button" at bounding box center [499, 141] width 16 height 16
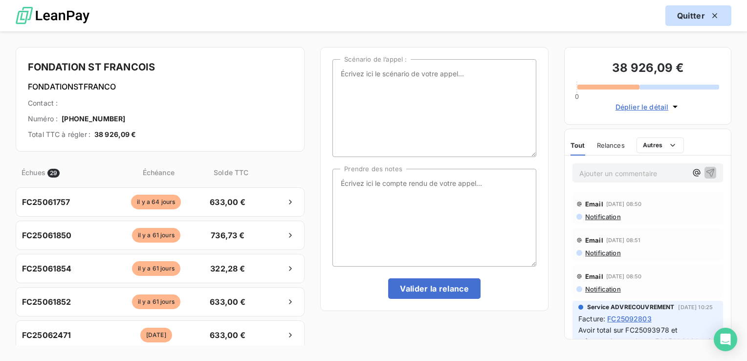
click at [688, 15] on button "Quitter" at bounding box center [698, 15] width 66 height 21
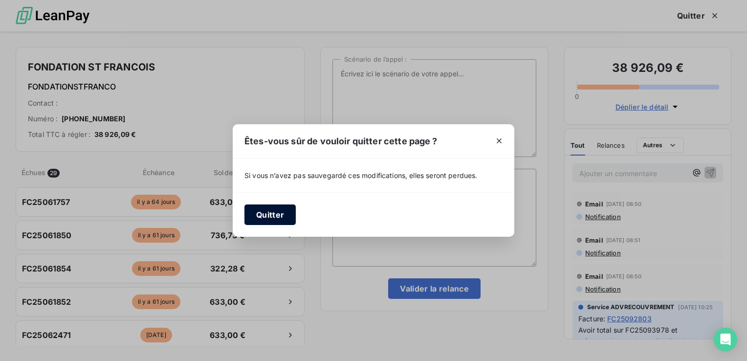
click at [253, 222] on button "Quitter" at bounding box center [269, 214] width 51 height 21
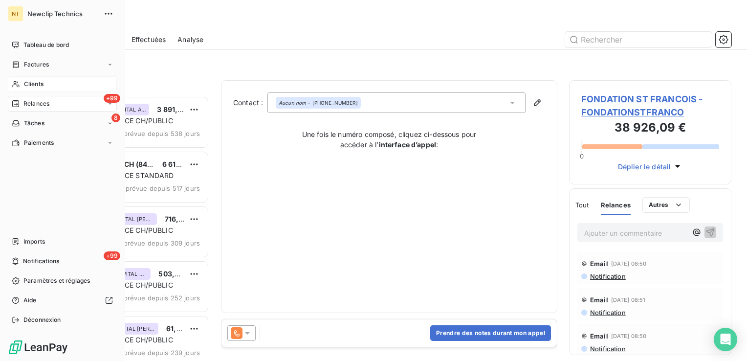
click at [15, 85] on icon at bounding box center [15, 84] width 7 height 6
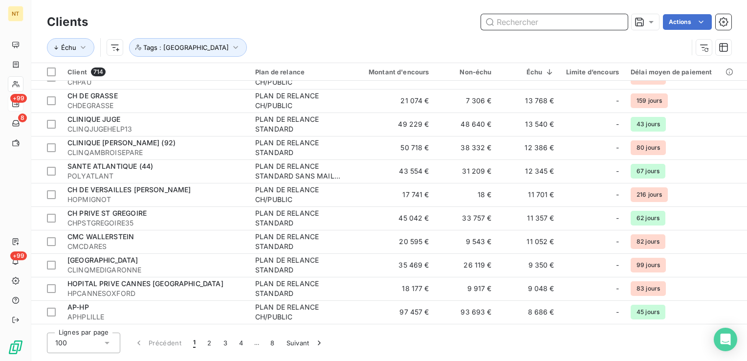
scroll to position [179, 0]
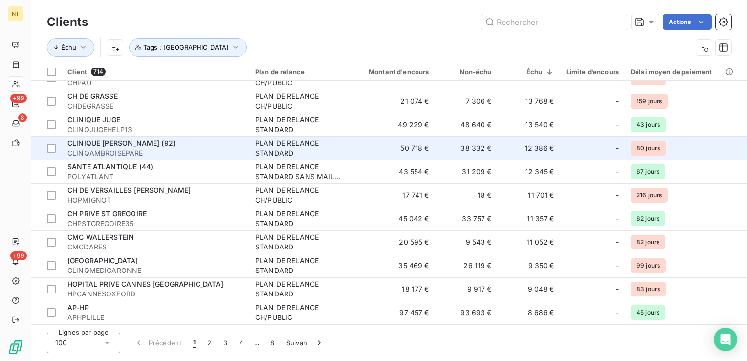
click at [552, 159] on td "12 386 €" at bounding box center [529, 147] width 63 height 23
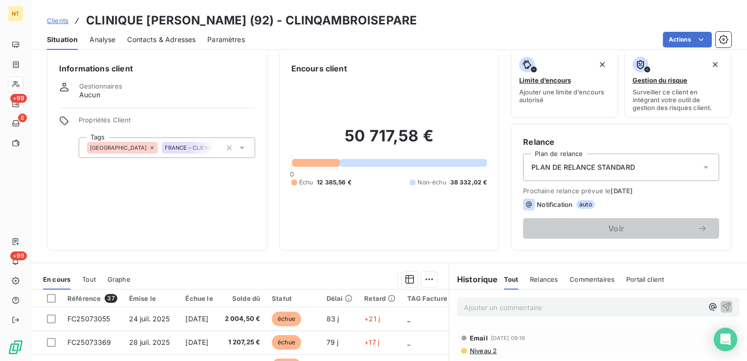
scroll to position [96, 0]
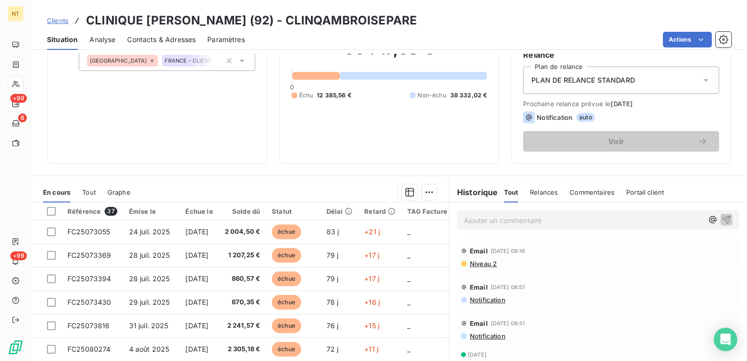
click at [582, 193] on span "Commentaires" at bounding box center [592, 192] width 45 height 8
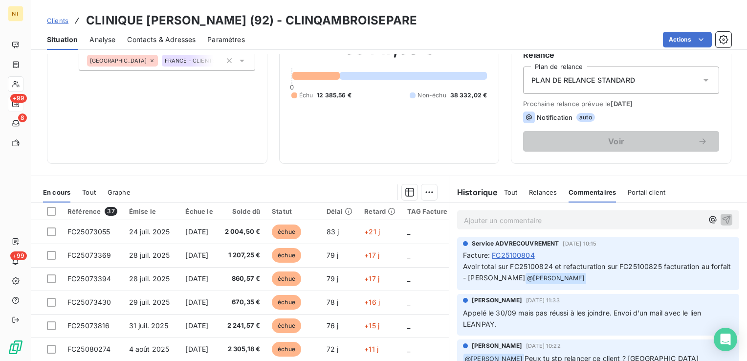
scroll to position [0, 0]
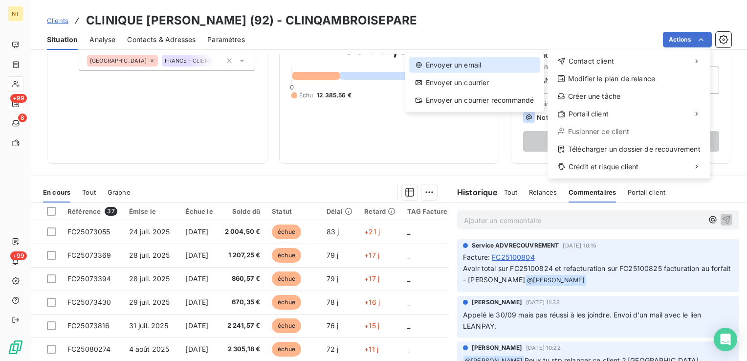
click at [503, 66] on div "Envoyer un email" at bounding box center [474, 65] width 131 height 16
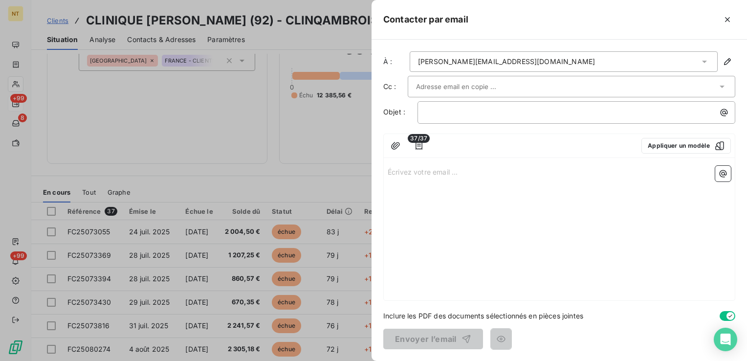
click at [616, 67] on div "[PERSON_NAME][EMAIL_ADDRESS][DOMAIN_NAME]" at bounding box center [564, 61] width 308 height 21
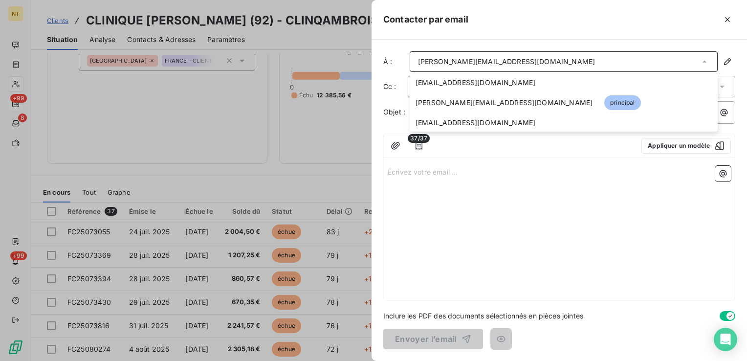
click at [588, 15] on div at bounding box center [601, 20] width 267 height 16
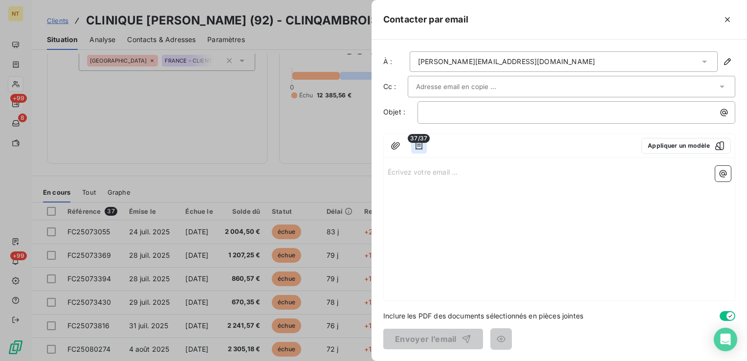
click at [421, 150] on icon "button" at bounding box center [419, 146] width 10 height 10
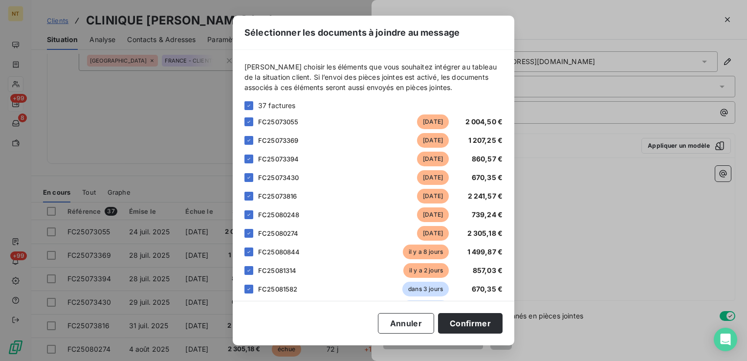
click at [253, 109] on div "37 factures" at bounding box center [373, 105] width 258 height 10
click at [249, 108] on icon at bounding box center [249, 106] width 6 height 6
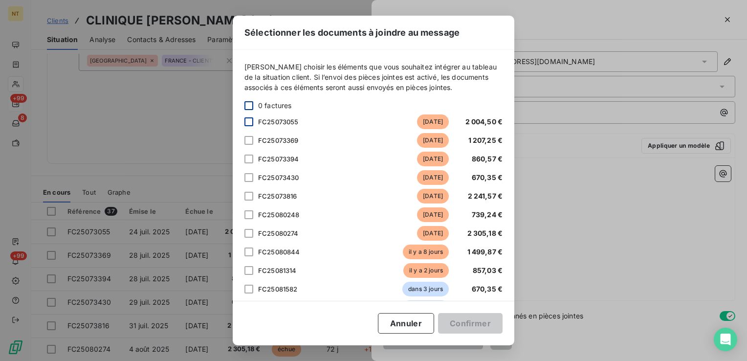
click at [250, 126] on div at bounding box center [248, 121] width 9 height 9
click at [240, 155] on div "[PERSON_NAME] choisir les éléments que vous souhaitez intégrer au tableau de la…" at bounding box center [374, 175] width 282 height 251
click at [251, 142] on div at bounding box center [248, 140] width 9 height 9
click at [253, 161] on div "FC25073394 [DATE] 860,57 €" at bounding box center [373, 159] width 258 height 15
click at [249, 160] on div at bounding box center [248, 159] width 9 height 9
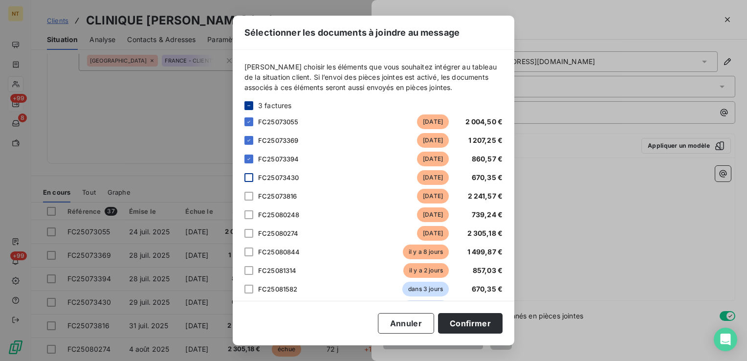
click at [246, 179] on div at bounding box center [248, 177] width 9 height 9
click at [252, 199] on div at bounding box center [248, 196] width 9 height 9
click at [245, 220] on div "FC25080248 [DATE] 739,24 €" at bounding box center [373, 214] width 258 height 15
click at [247, 215] on div at bounding box center [248, 214] width 9 height 9
click at [252, 230] on div at bounding box center [248, 233] width 9 height 9
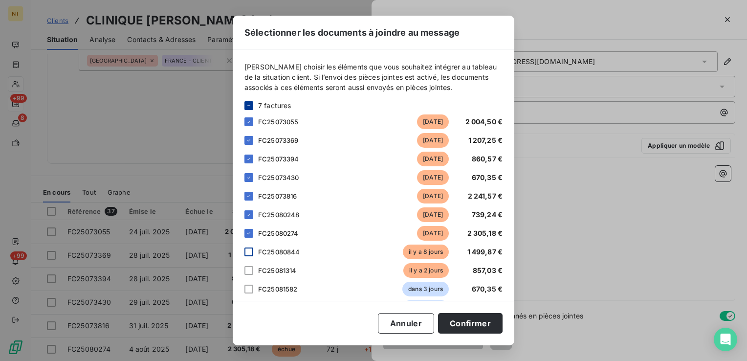
click at [248, 253] on div at bounding box center [248, 251] width 9 height 9
click at [249, 271] on div at bounding box center [248, 270] width 9 height 9
click at [475, 322] on button "Confirmer" at bounding box center [470, 323] width 65 height 21
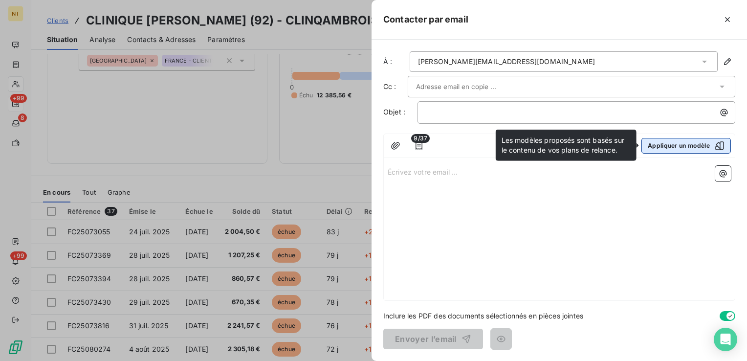
click at [700, 144] on button "Appliquer un modèle" at bounding box center [686, 146] width 89 height 16
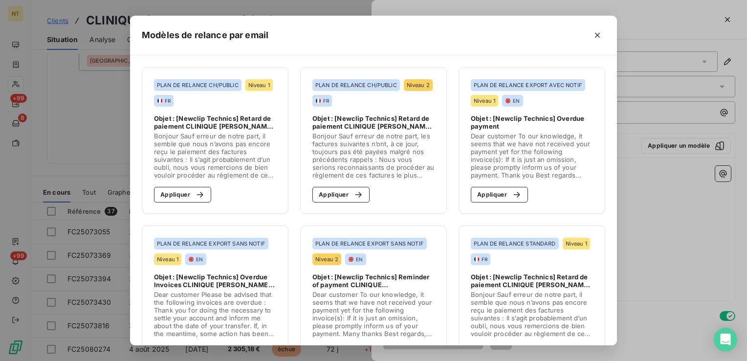
click at [269, 192] on section "PLAN DE RELANCE CH/PUBLIC Niveau 1 FR Objet : [Newclip Technics] Retard de paie…" at bounding box center [215, 140] width 147 height 147
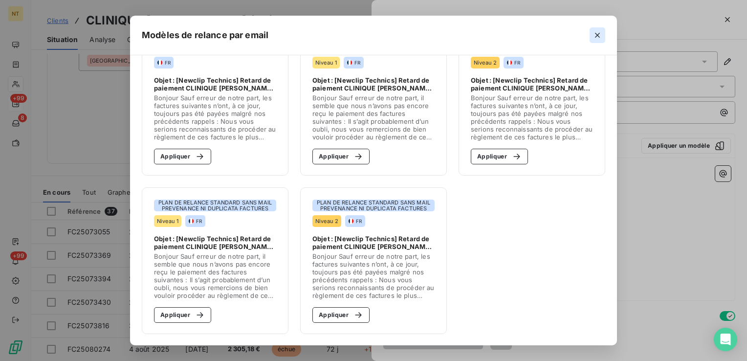
click at [605, 40] on button "button" at bounding box center [598, 35] width 16 height 16
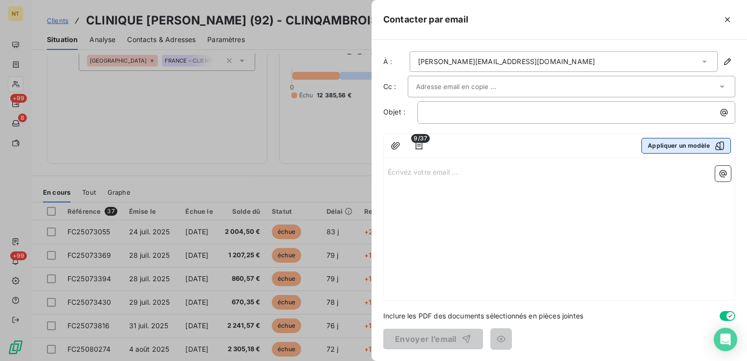
click at [699, 141] on button "Appliquer un modèle" at bounding box center [686, 146] width 89 height 16
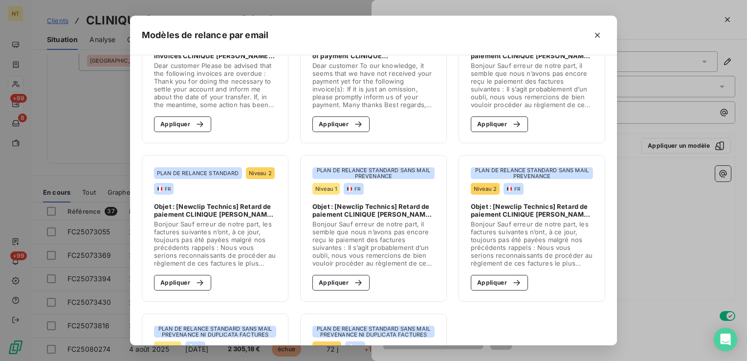
scroll to position [228, 0]
click at [197, 283] on icon "button" at bounding box center [200, 283] width 6 height 6
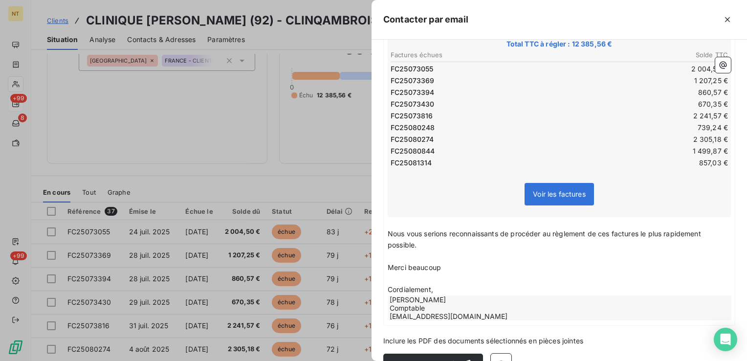
scroll to position [203, 0]
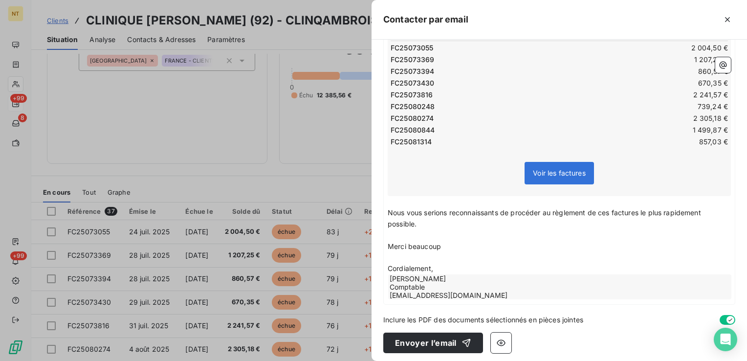
drag, startPoint x: 502, startPoint y: 338, endPoint x: 521, endPoint y: 339, distance: 19.1
click at [521, 339] on div "Envoyer l’email" at bounding box center [559, 342] width 352 height 21
click at [499, 340] on icon "button" at bounding box center [501, 343] width 9 height 6
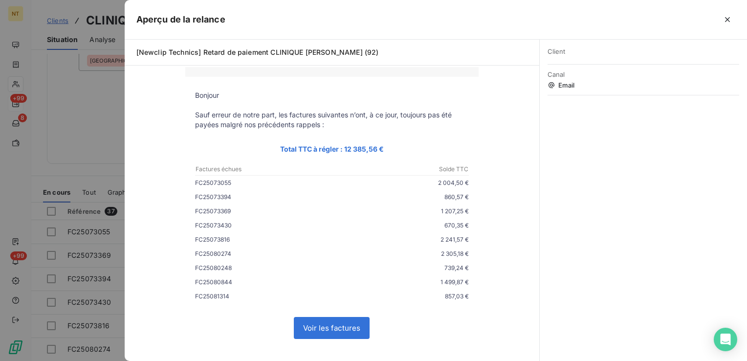
scroll to position [40, 0]
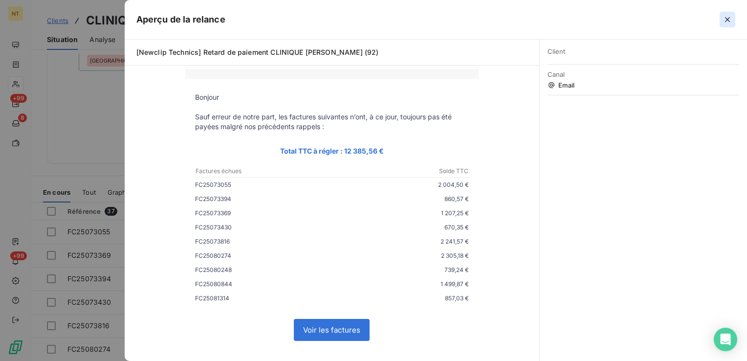
click at [724, 17] on icon "button" at bounding box center [728, 20] width 10 height 10
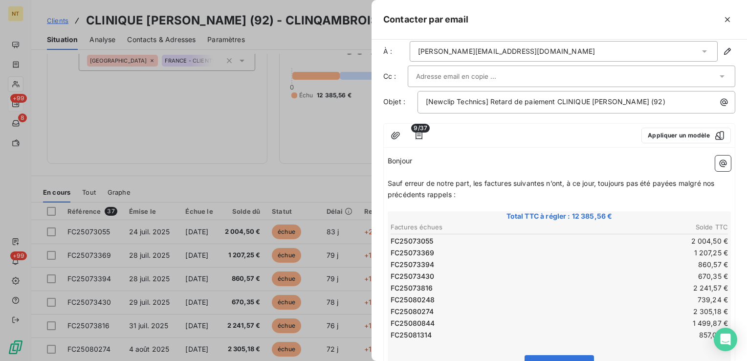
scroll to position [0, 0]
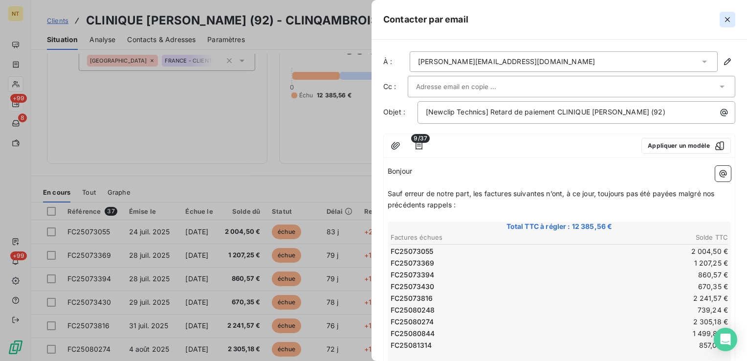
click at [731, 17] on icon "button" at bounding box center [728, 20] width 10 height 10
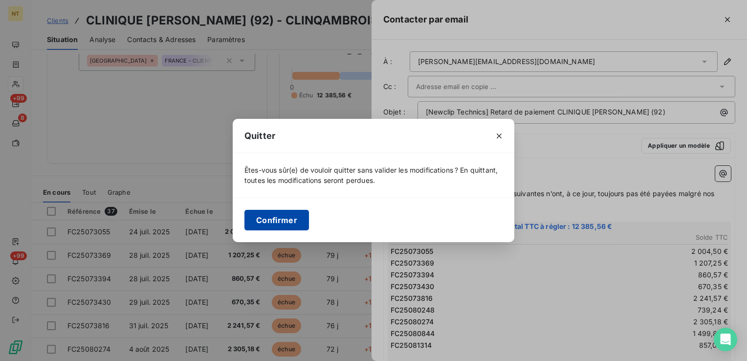
click at [280, 221] on button "Confirmer" at bounding box center [276, 220] width 65 height 21
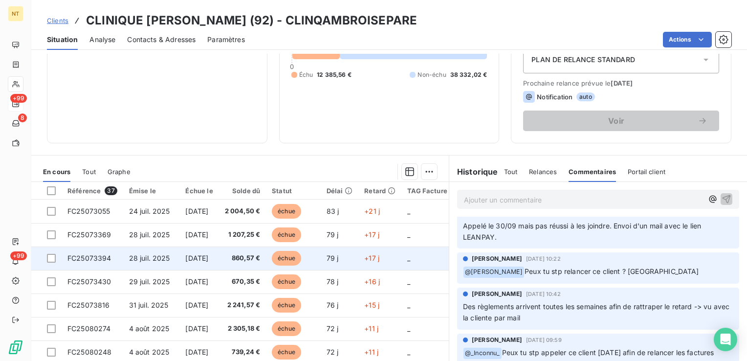
scroll to position [114, 0]
